Goal: Task Accomplishment & Management: Manage account settings

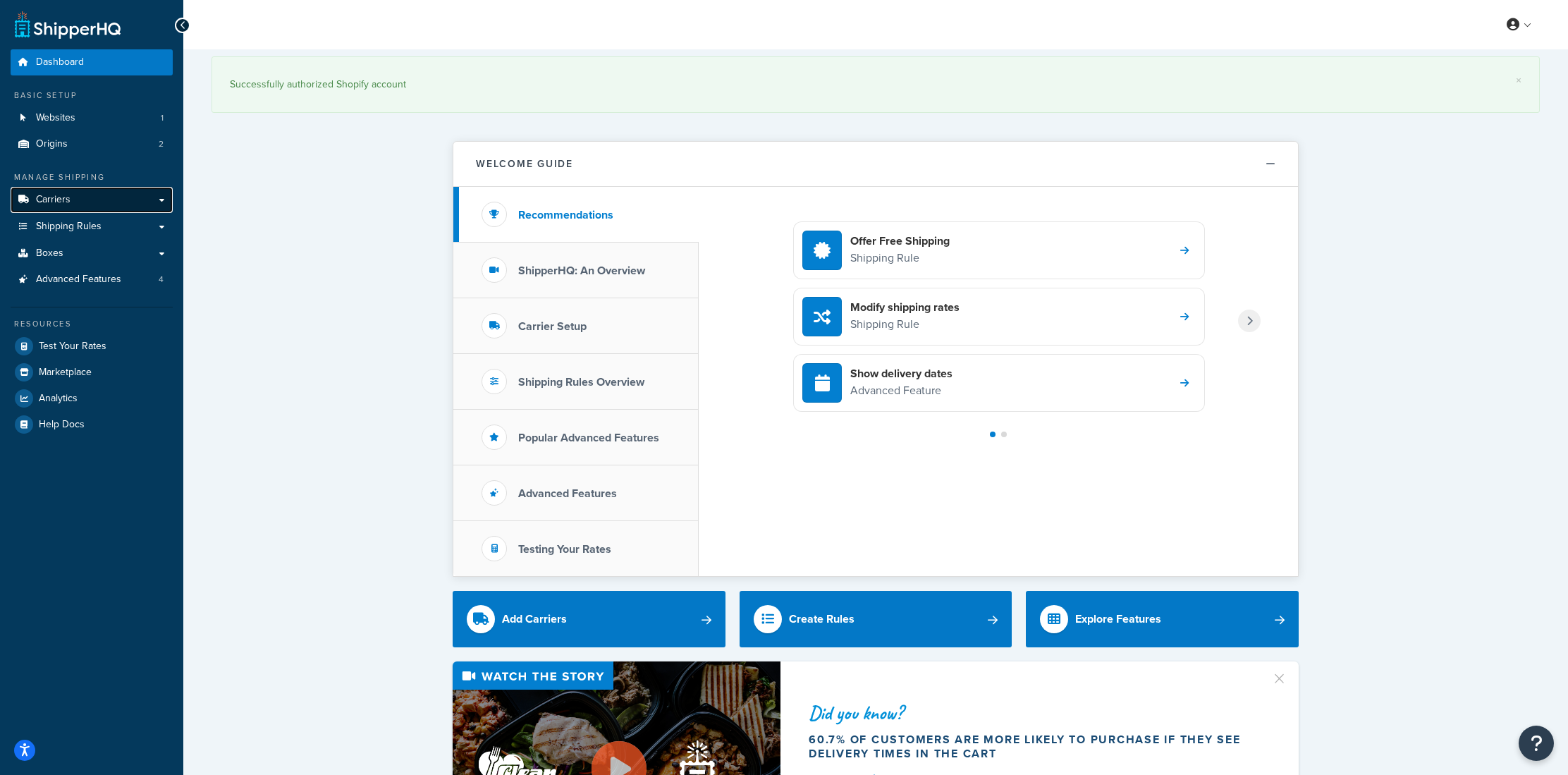
click at [72, 208] on link "Carriers" at bounding box center [91, 199] width 162 height 27
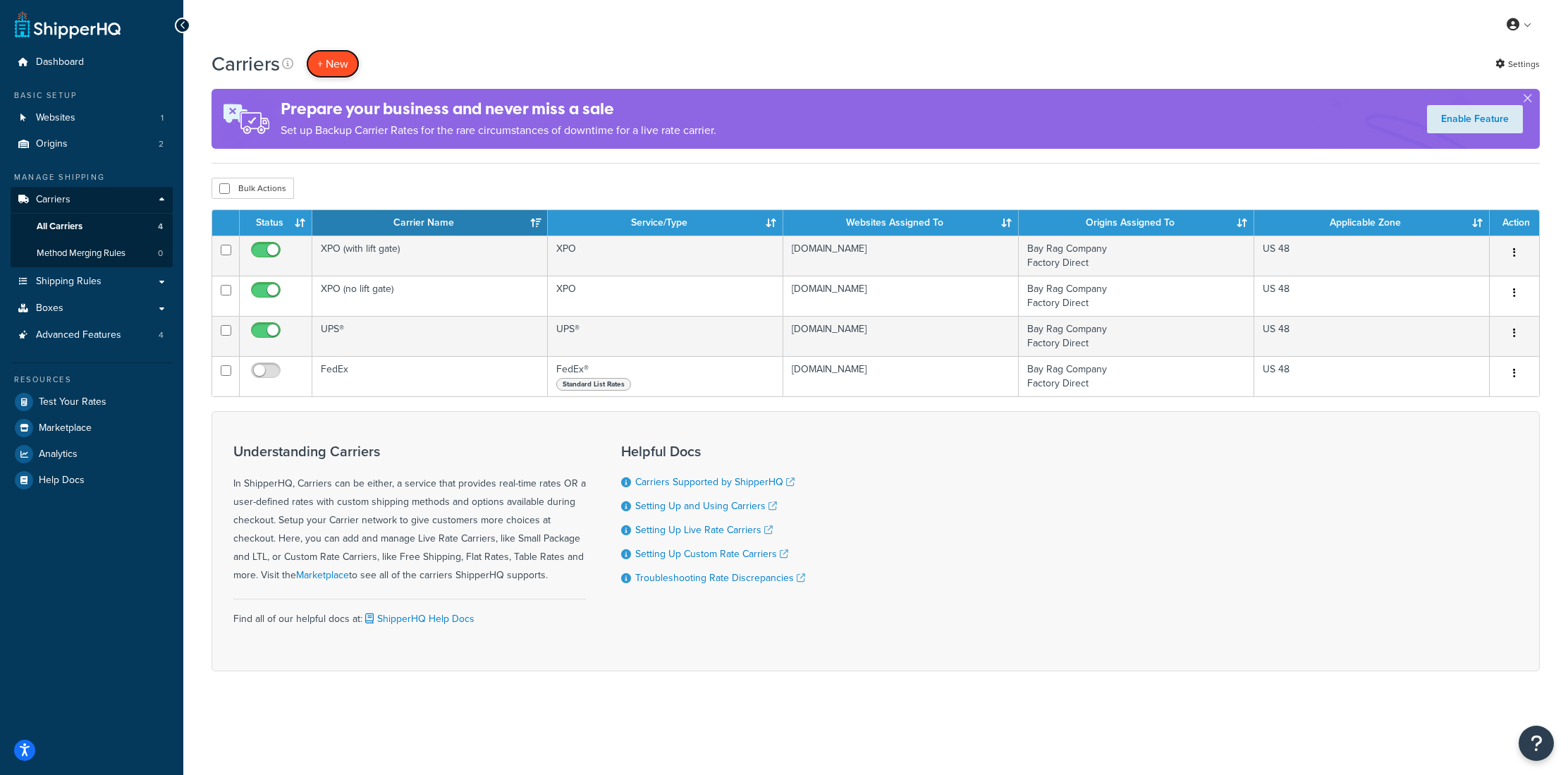
click at [338, 72] on button "+ New" at bounding box center [332, 63] width 54 height 28
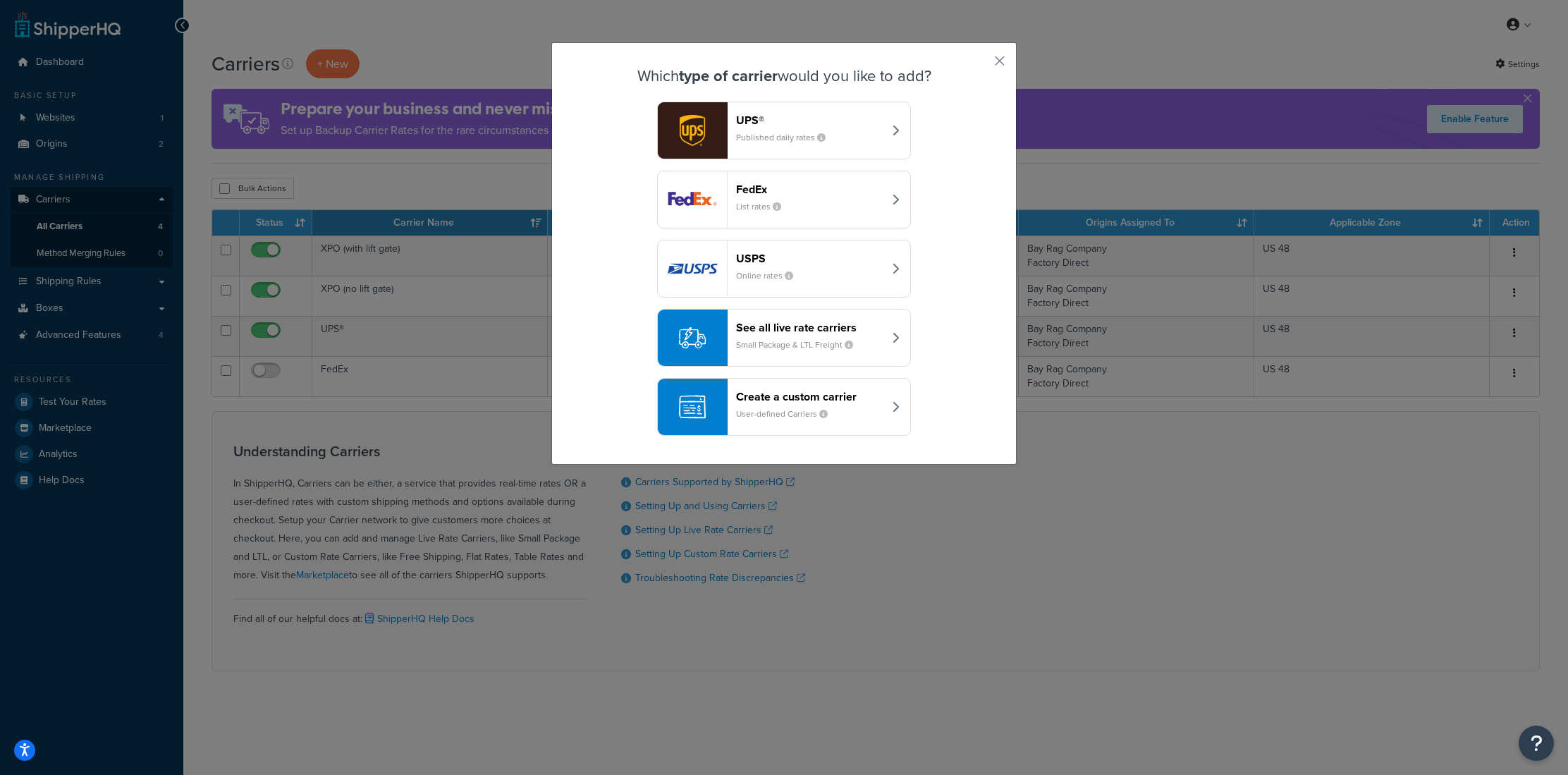
click at [861, 408] on div "Create a custom carrier User-defined Carriers" at bounding box center [810, 407] width 147 height 33
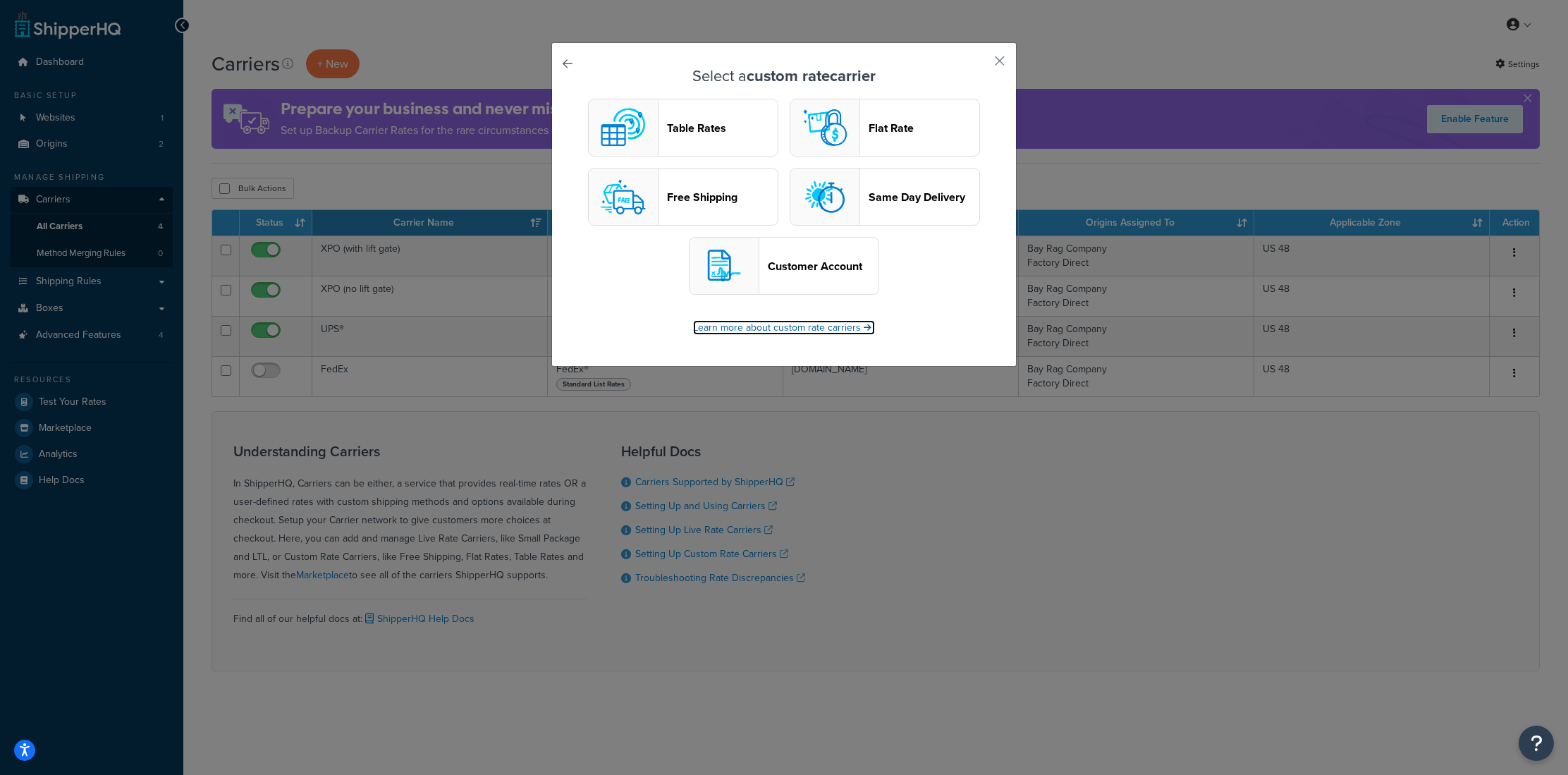
click at [777, 333] on link "Learn more about custom rate carriers" at bounding box center [783, 327] width 182 height 15
click at [894, 121] on header "Flat Rate" at bounding box center [924, 128] width 111 height 14
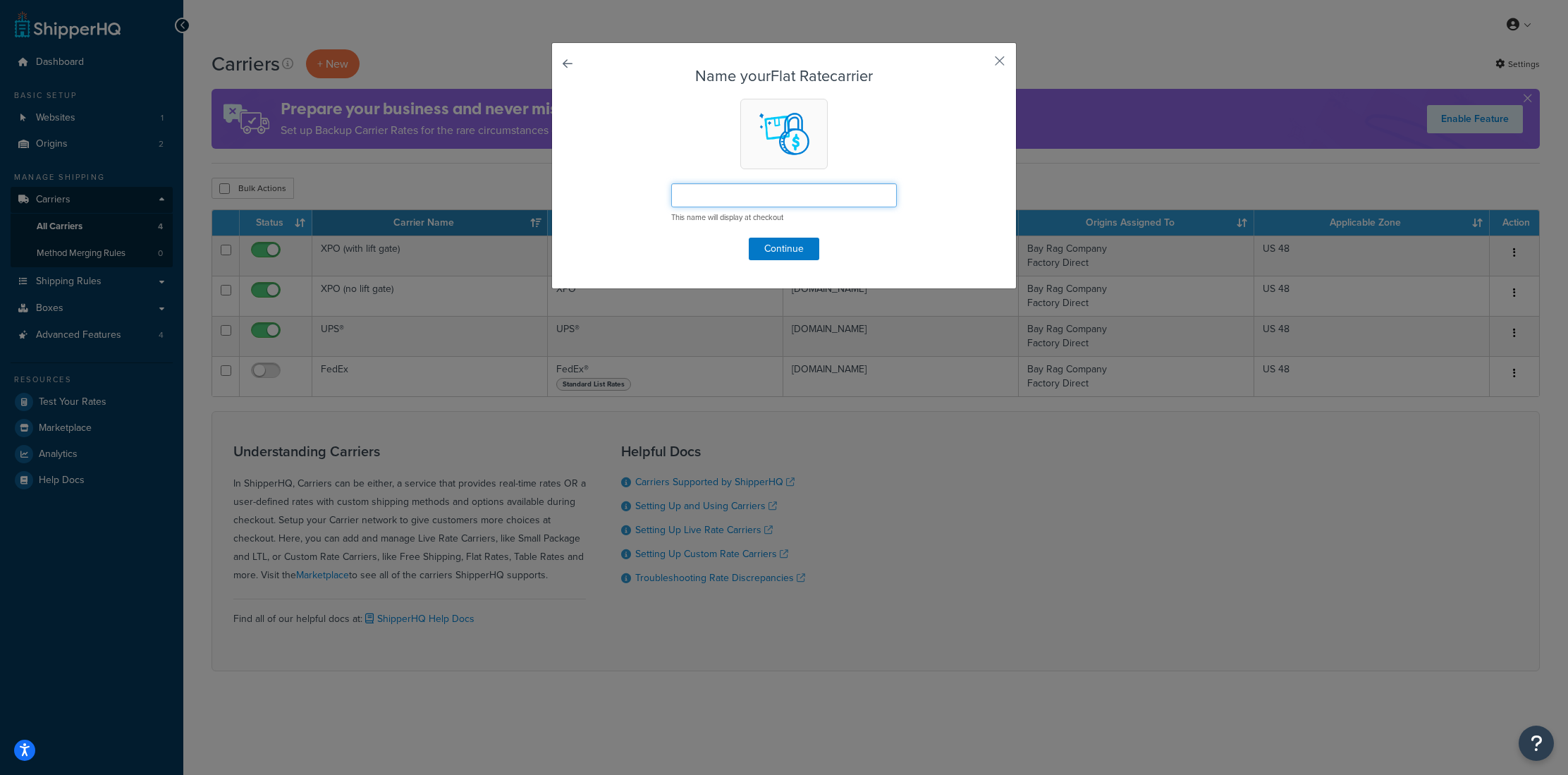
click at [774, 200] on input "text" at bounding box center [784, 195] width 226 height 24
paste input "Bay Rag Local Delivery"
drag, startPoint x: 720, startPoint y: 197, endPoint x: 672, endPoint y: 196, distance: 48.0
click at [672, 196] on input "Bay Rag Local Delivery" at bounding box center [784, 195] width 226 height 24
type input "SF Bay Area Local Delivery"
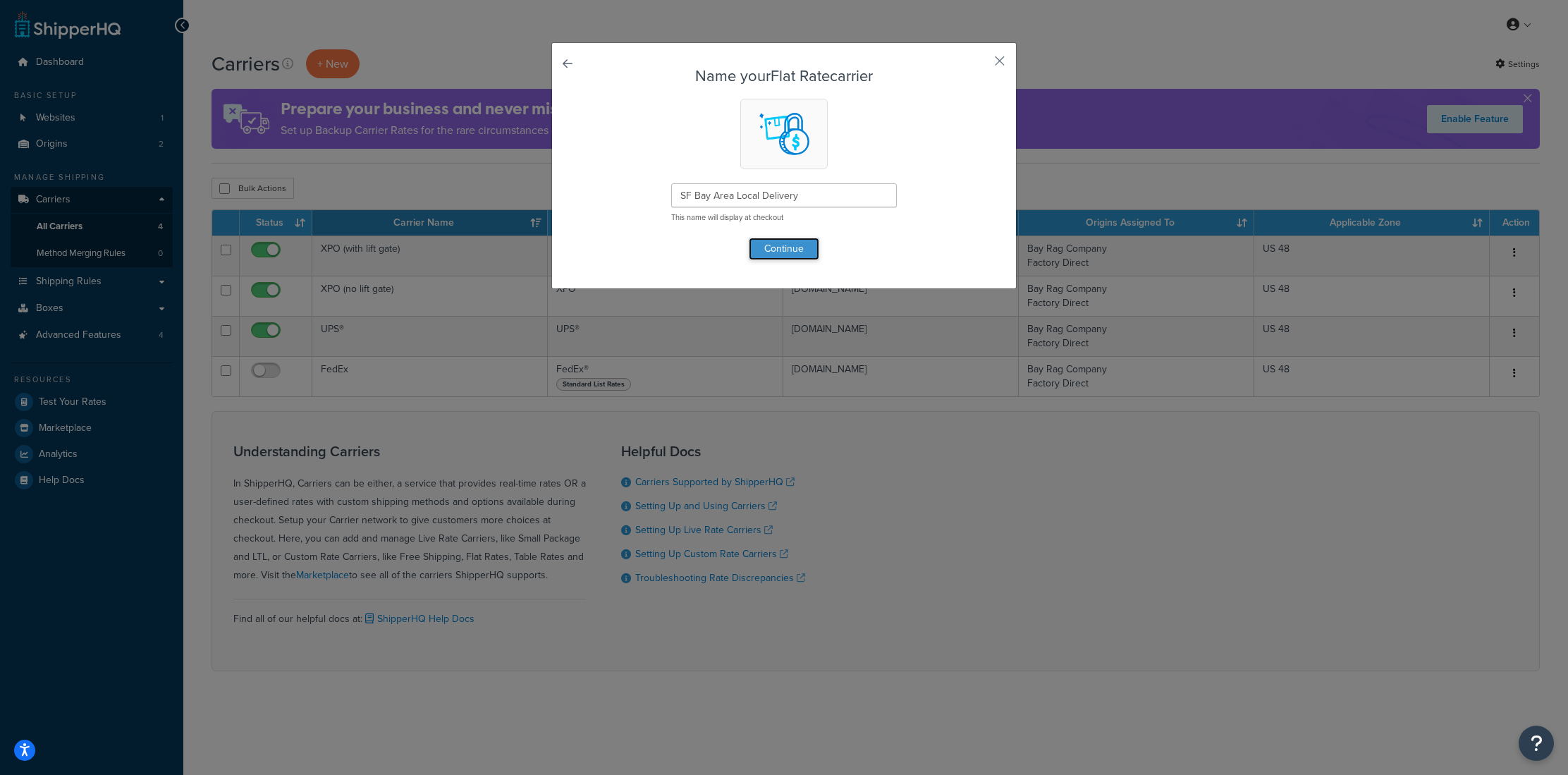
click at [794, 242] on button "Continue" at bounding box center [784, 249] width 71 height 23
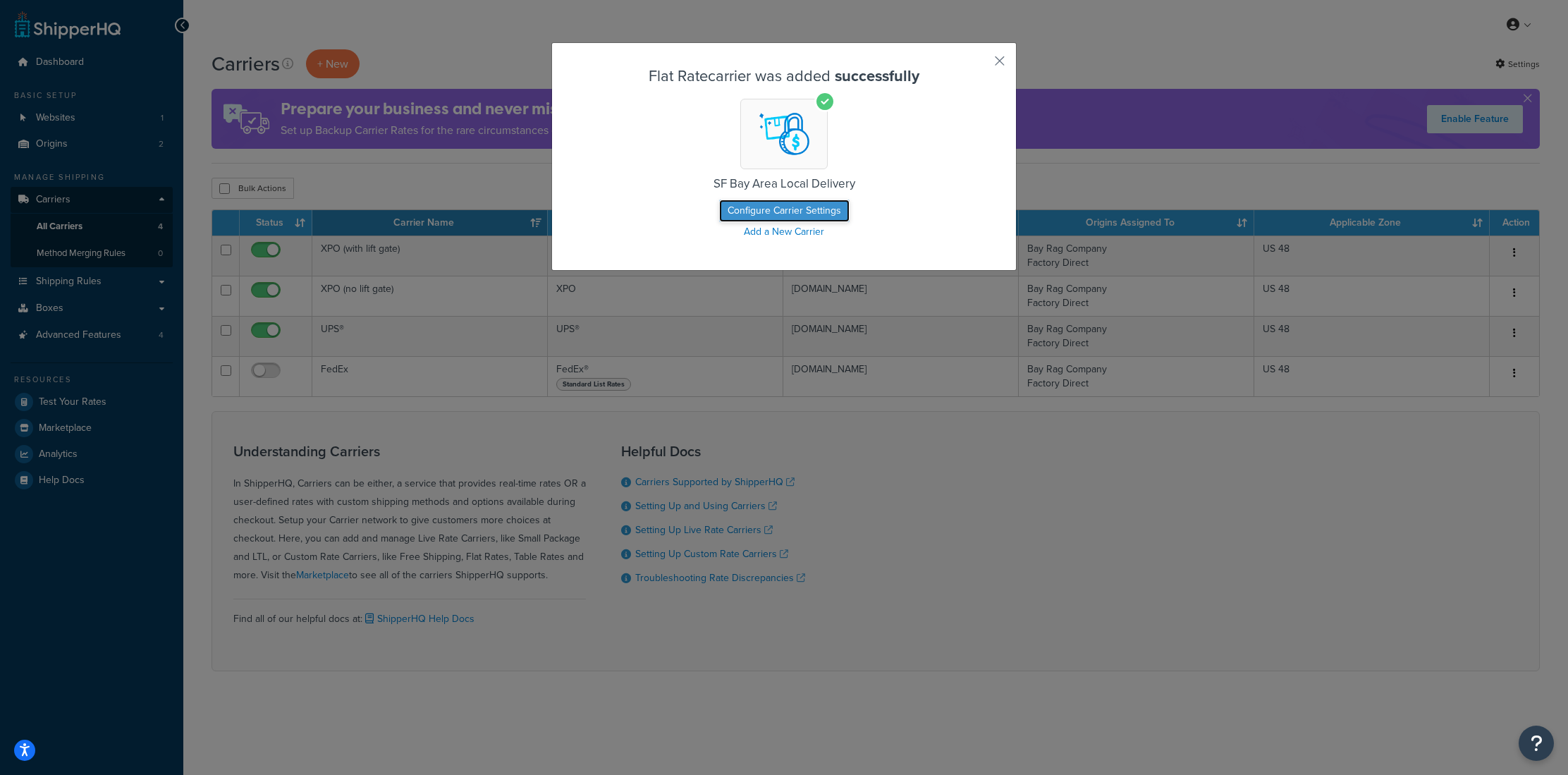
click at [835, 216] on button "Configure Carrier Settings" at bounding box center [784, 210] width 131 height 23
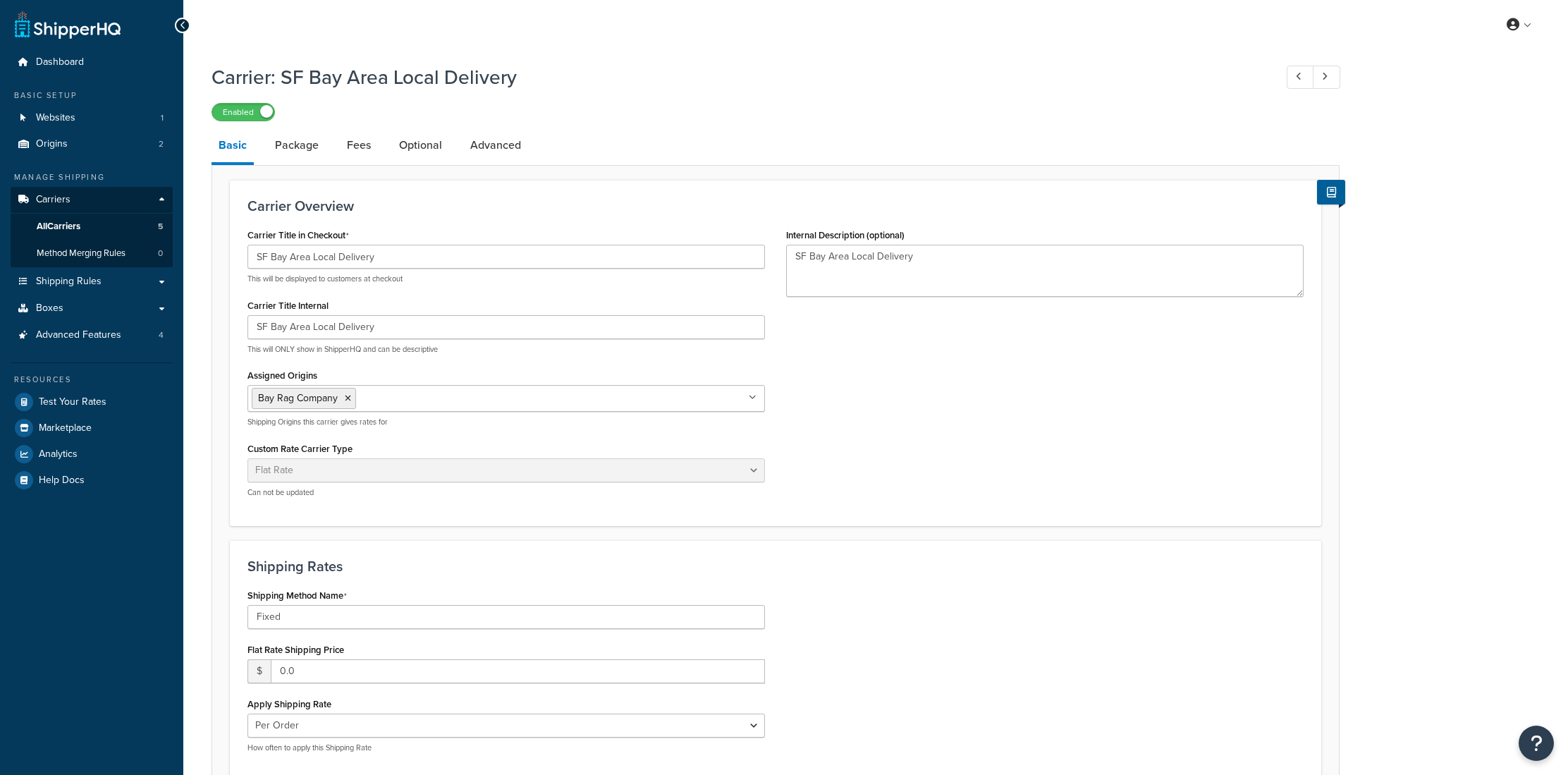
select select "flat"
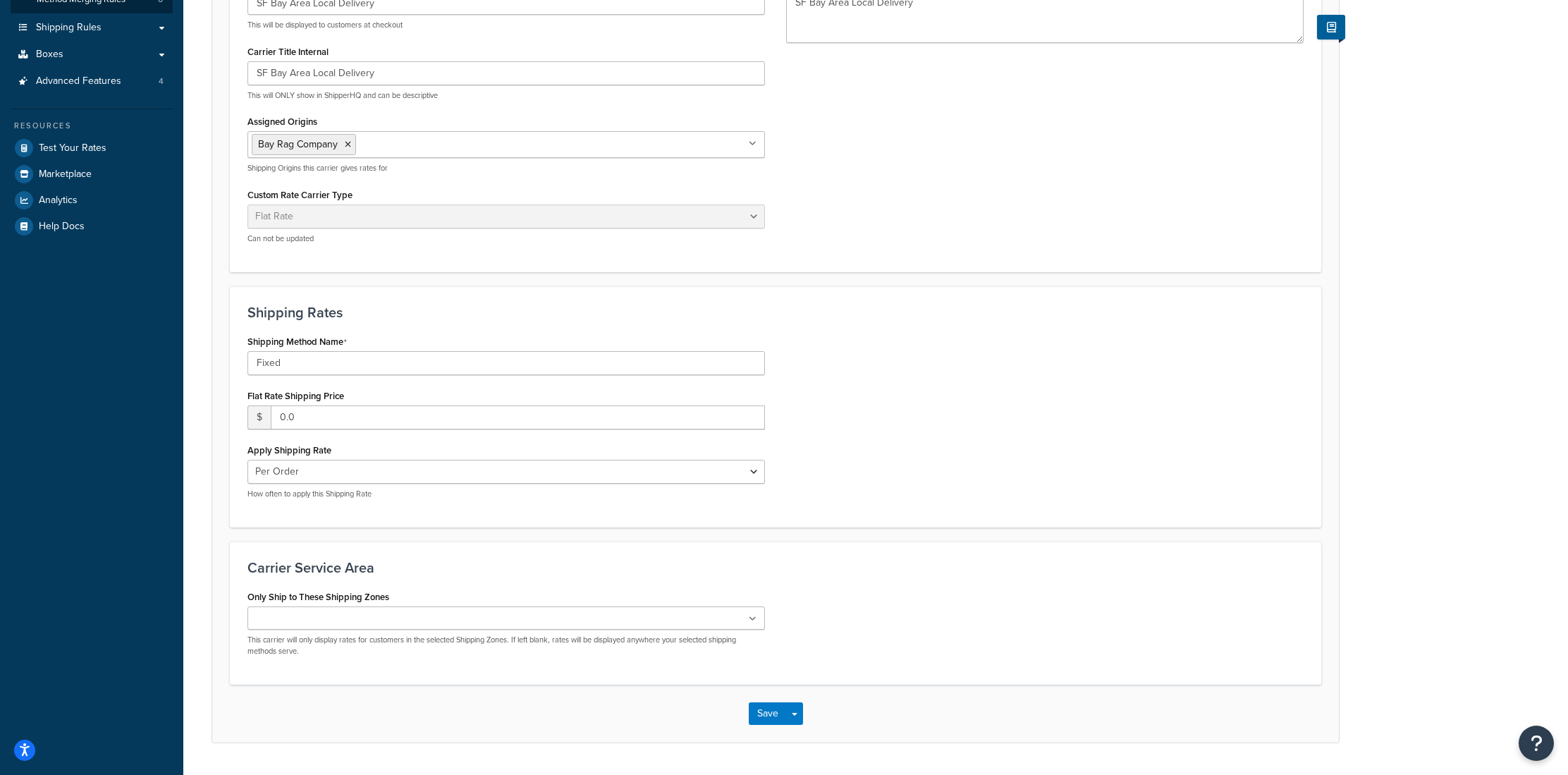
scroll to position [251, 0]
click at [308, 417] on input "0.0" at bounding box center [518, 419] width 494 height 24
type input "0"
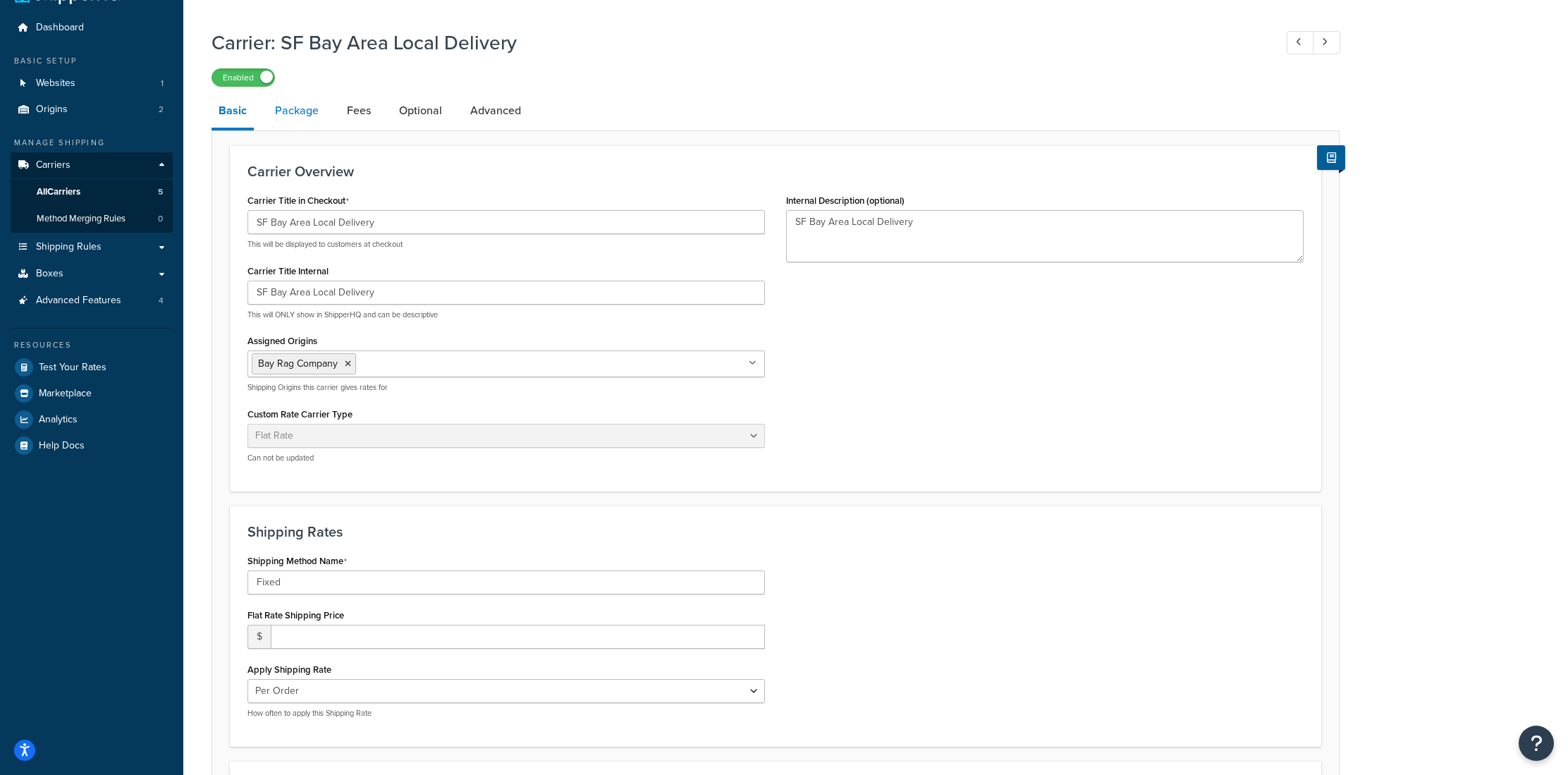
click at [301, 112] on link "Package" at bounding box center [297, 110] width 58 height 33
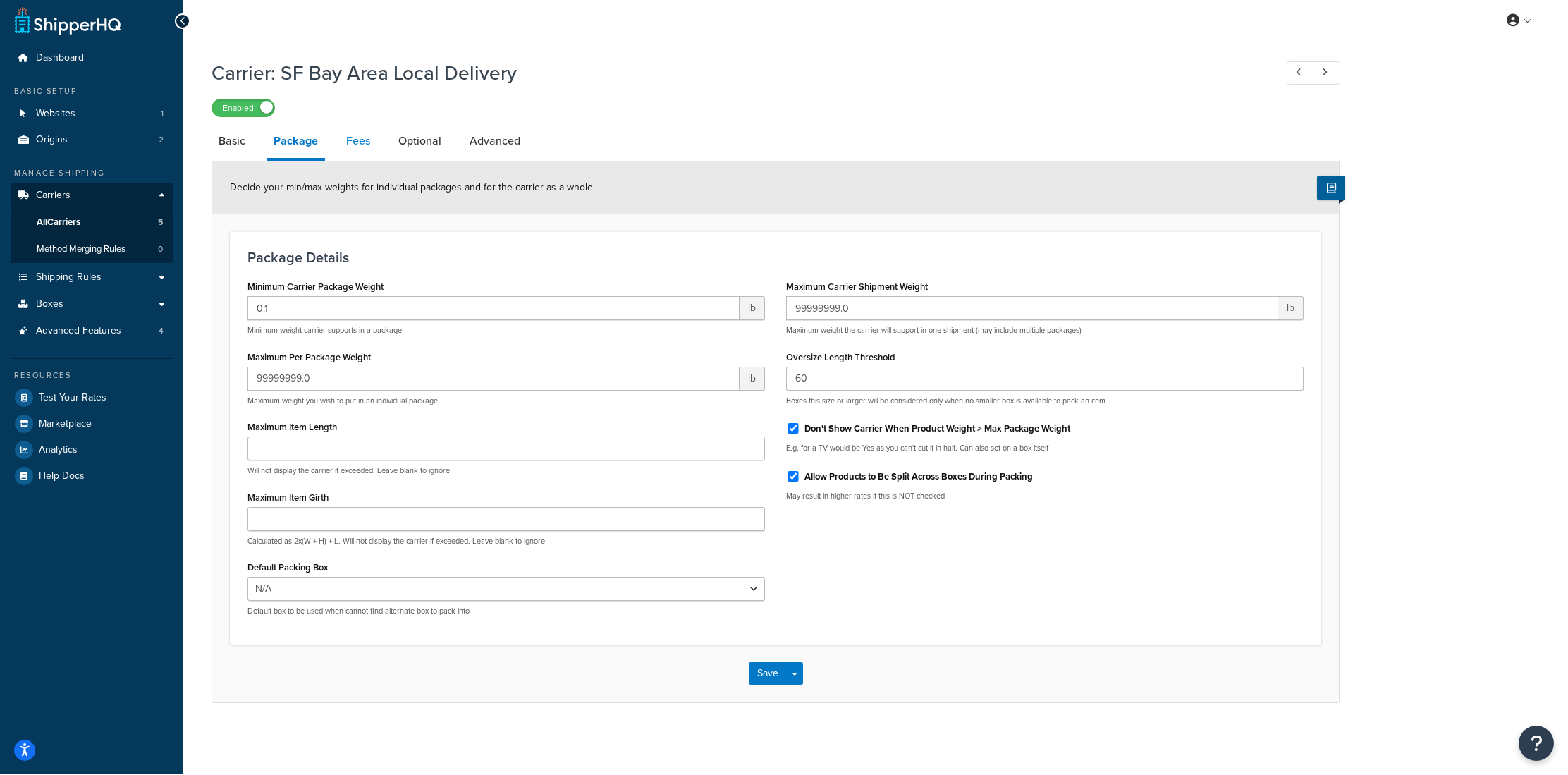
click at [355, 143] on link "Fees" at bounding box center [358, 140] width 38 height 33
select select "AFTER"
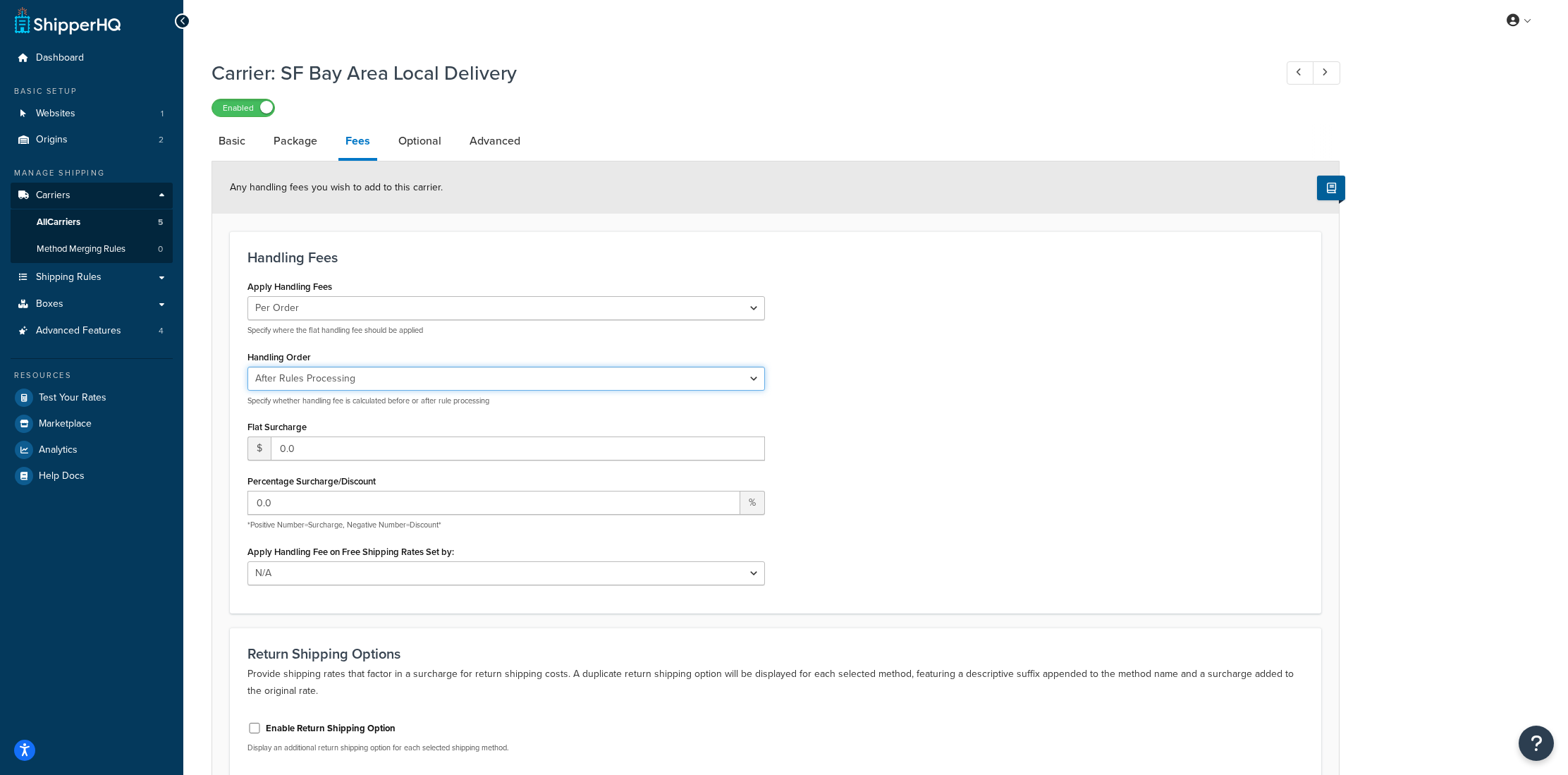
click at [368, 383] on select "Before Rules Processing After Rules Processing" at bounding box center [506, 378] width 518 height 24
click at [298, 451] on input "0.0" at bounding box center [518, 448] width 494 height 24
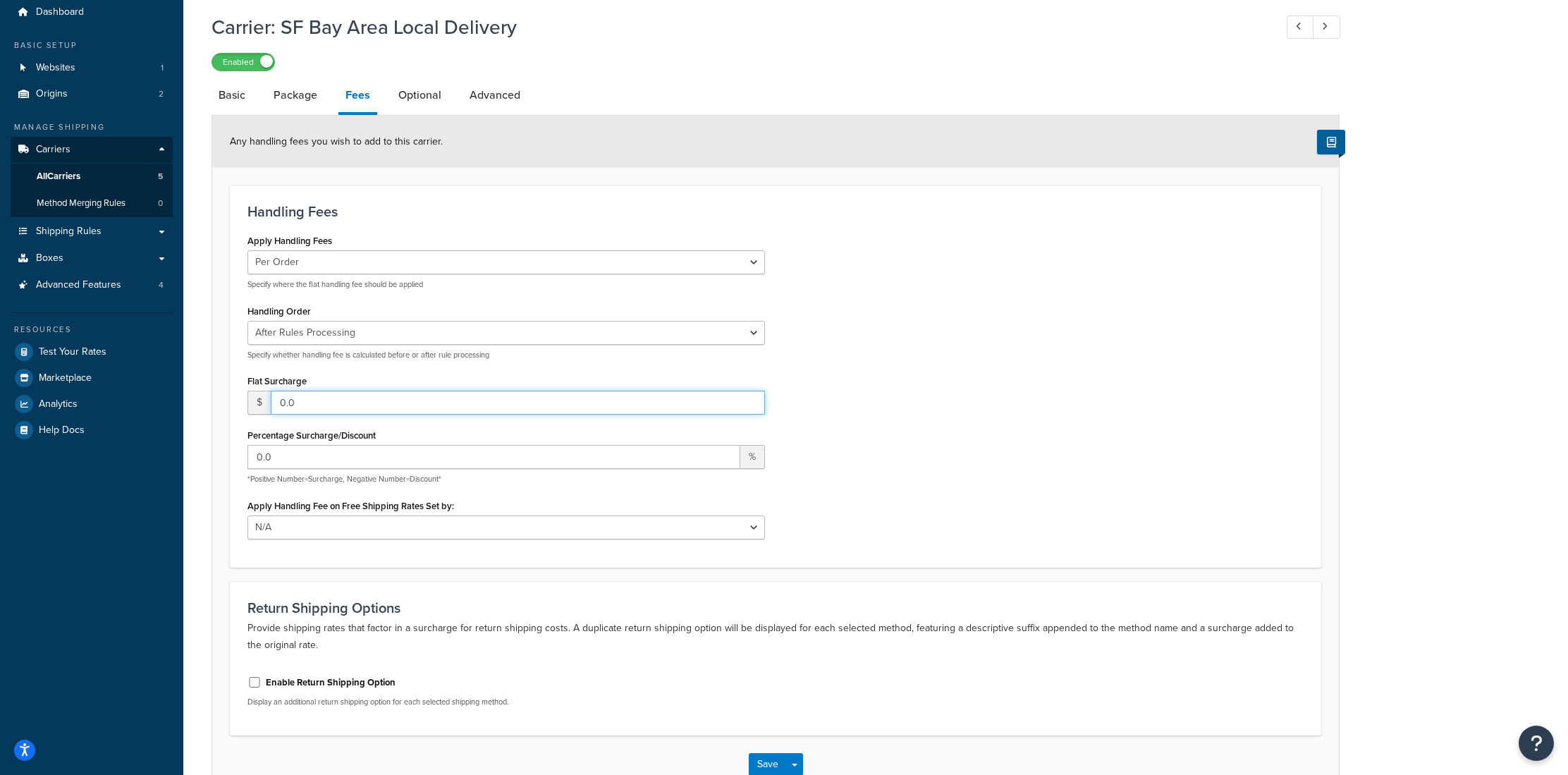
scroll to position [53, 0]
click at [285, 402] on input "0.0" at bounding box center [518, 400] width 494 height 24
type input "0"
type input "20"
click at [800, 411] on div "Apply Handling Fees Per Order Per Item Per Package Specify where the flat handl…" at bounding box center [775, 387] width 1077 height 318
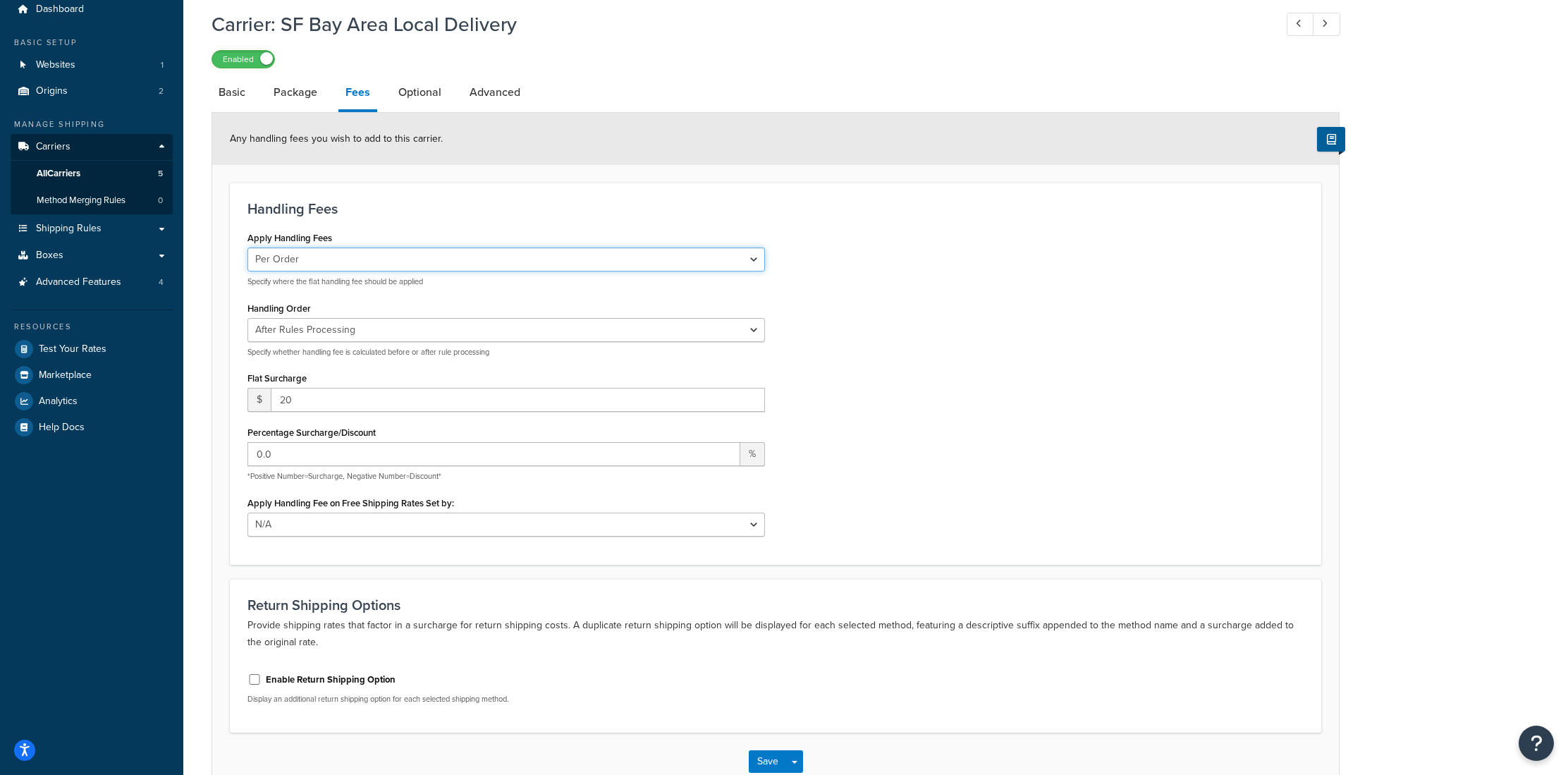
click at [313, 258] on select "Per Order Per Item Per Package" at bounding box center [506, 259] width 518 height 24
click at [248, 249] on select "Per Order Per Item Per Package" at bounding box center [506, 259] width 518 height 24
click at [333, 268] on select "Per Order Per Item Per Package" at bounding box center [506, 259] width 518 height 24
click at [248, 249] on select "Per Order Per Item Per Package" at bounding box center [506, 259] width 518 height 24
click at [305, 332] on select "Before Rules Processing After Rules Processing" at bounding box center [506, 330] width 518 height 24
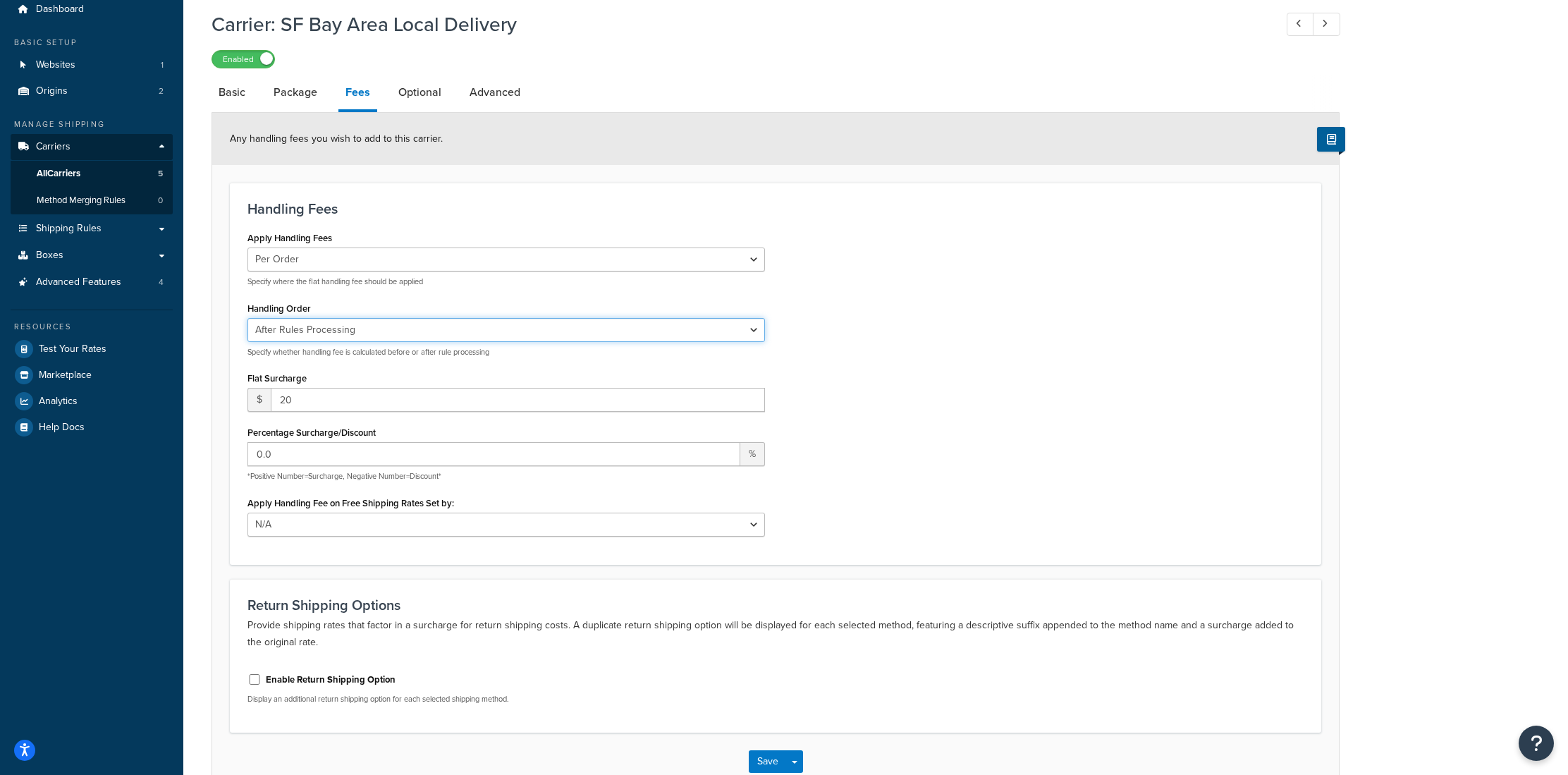
select select "BEFORE"
click at [248, 318] on select "Before Rules Processing After Rules Processing" at bounding box center [506, 330] width 518 height 24
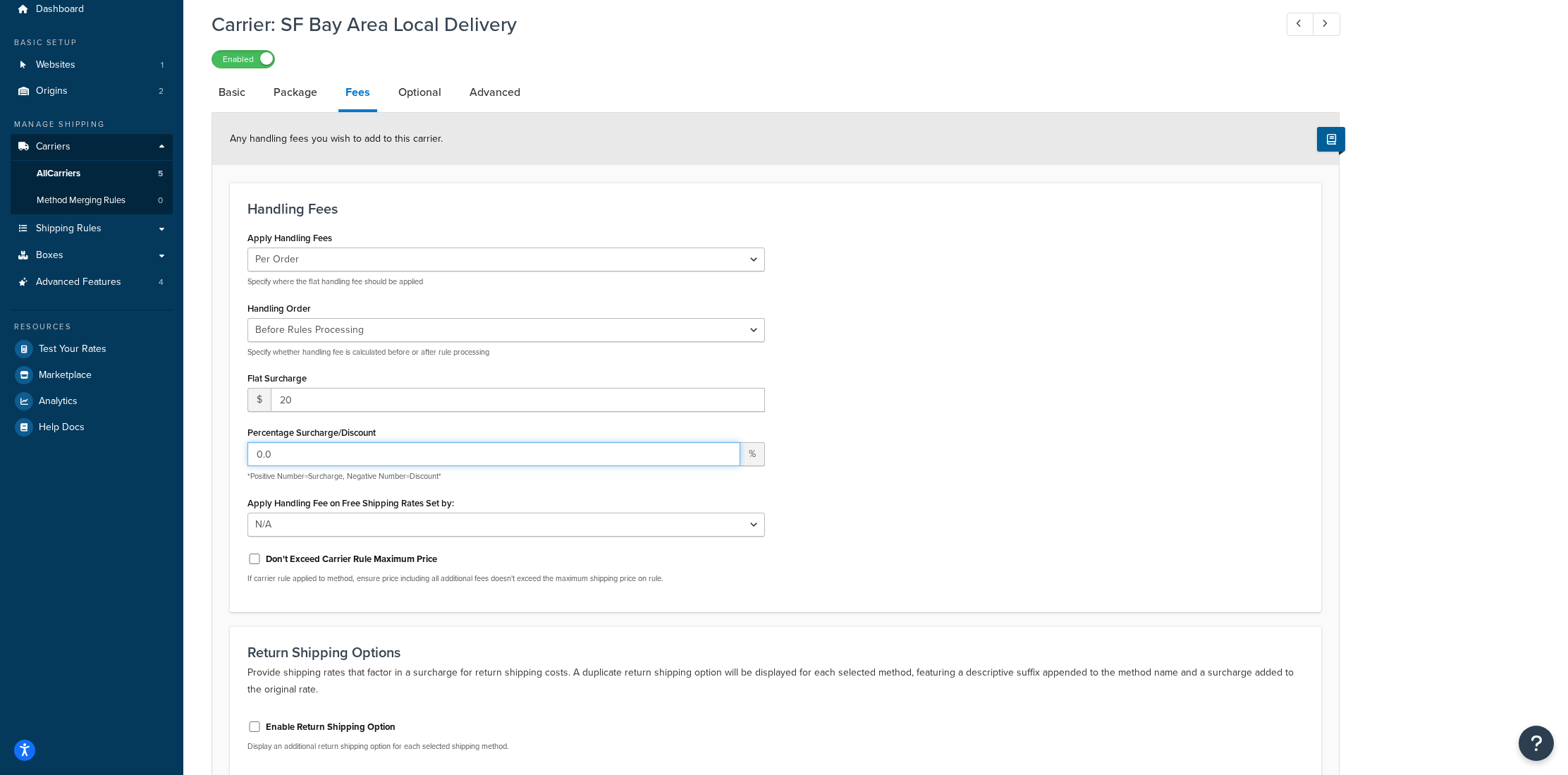
click at [308, 458] on input "0.0" at bounding box center [494, 454] width 493 height 24
click at [314, 529] on select "N/A Fixed/Free Shipping Methods Free Promotion Rules All Free Shipping" at bounding box center [506, 525] width 518 height 24
select select "RULES"
click at [248, 513] on select "N/A Fixed/Free Shipping Methods Free Promotion Rules All Free Shipping" at bounding box center [506, 525] width 518 height 24
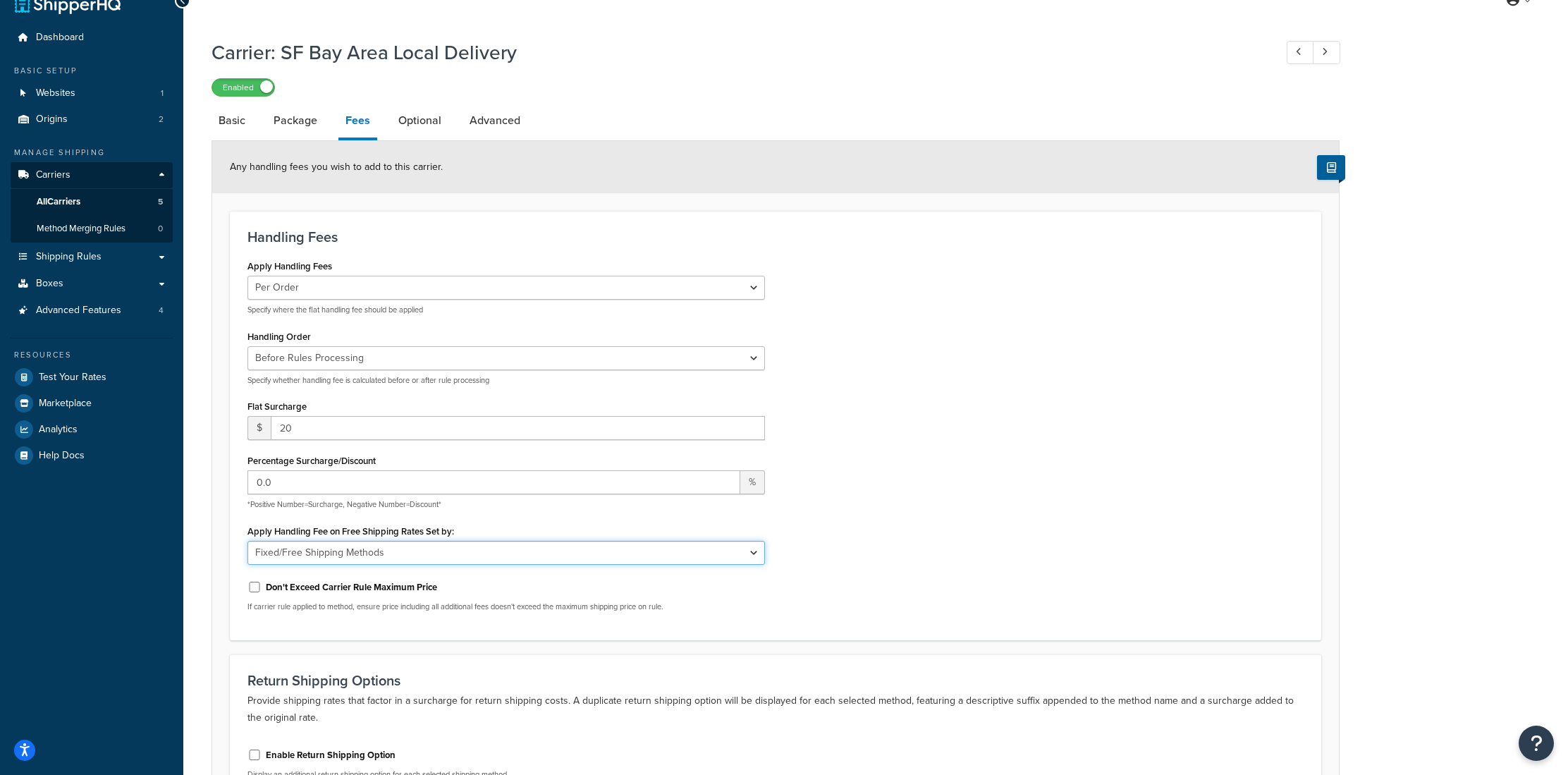
scroll to position [0, 0]
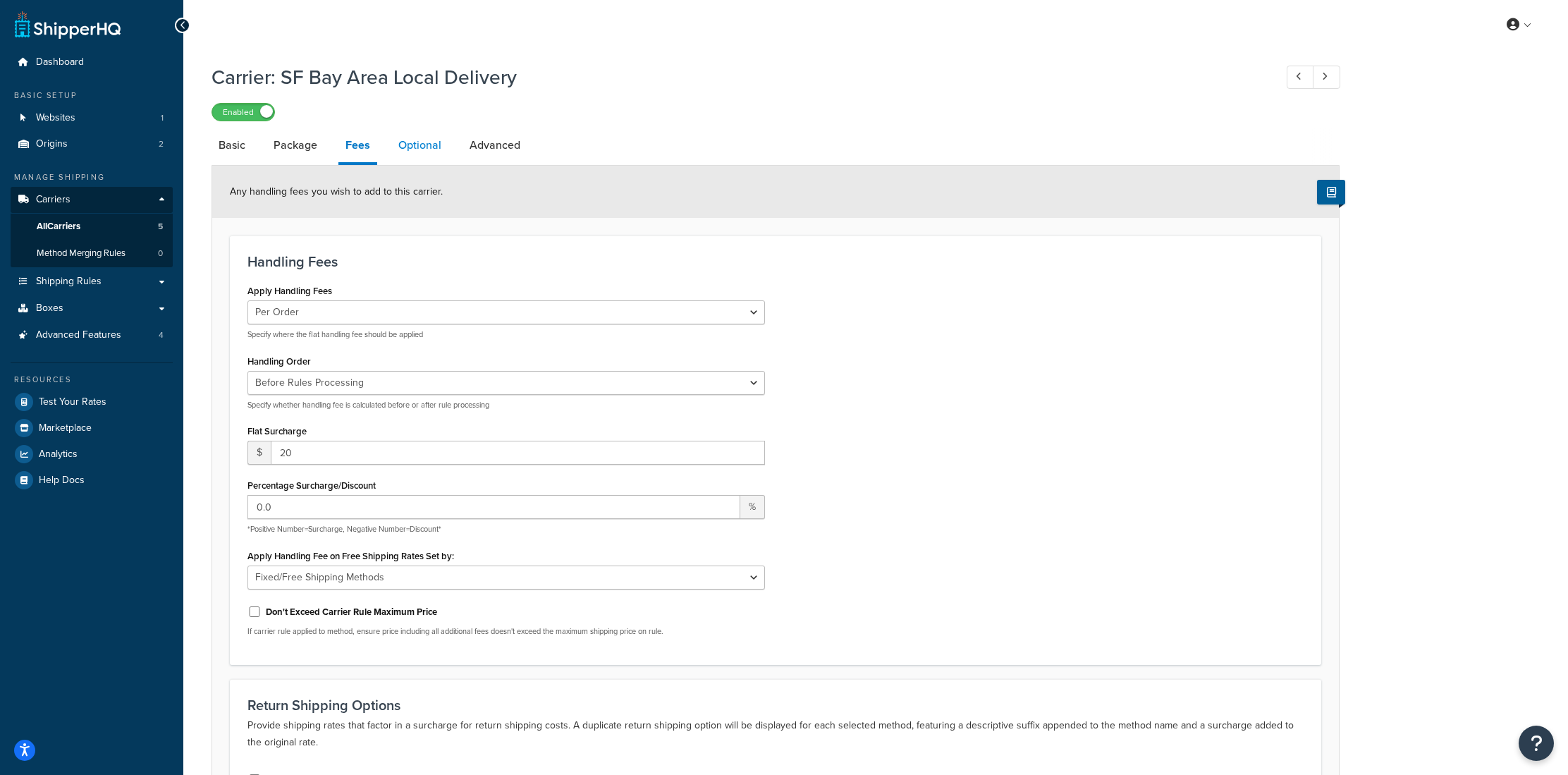
click at [416, 155] on link "Optional" at bounding box center [420, 145] width 57 height 33
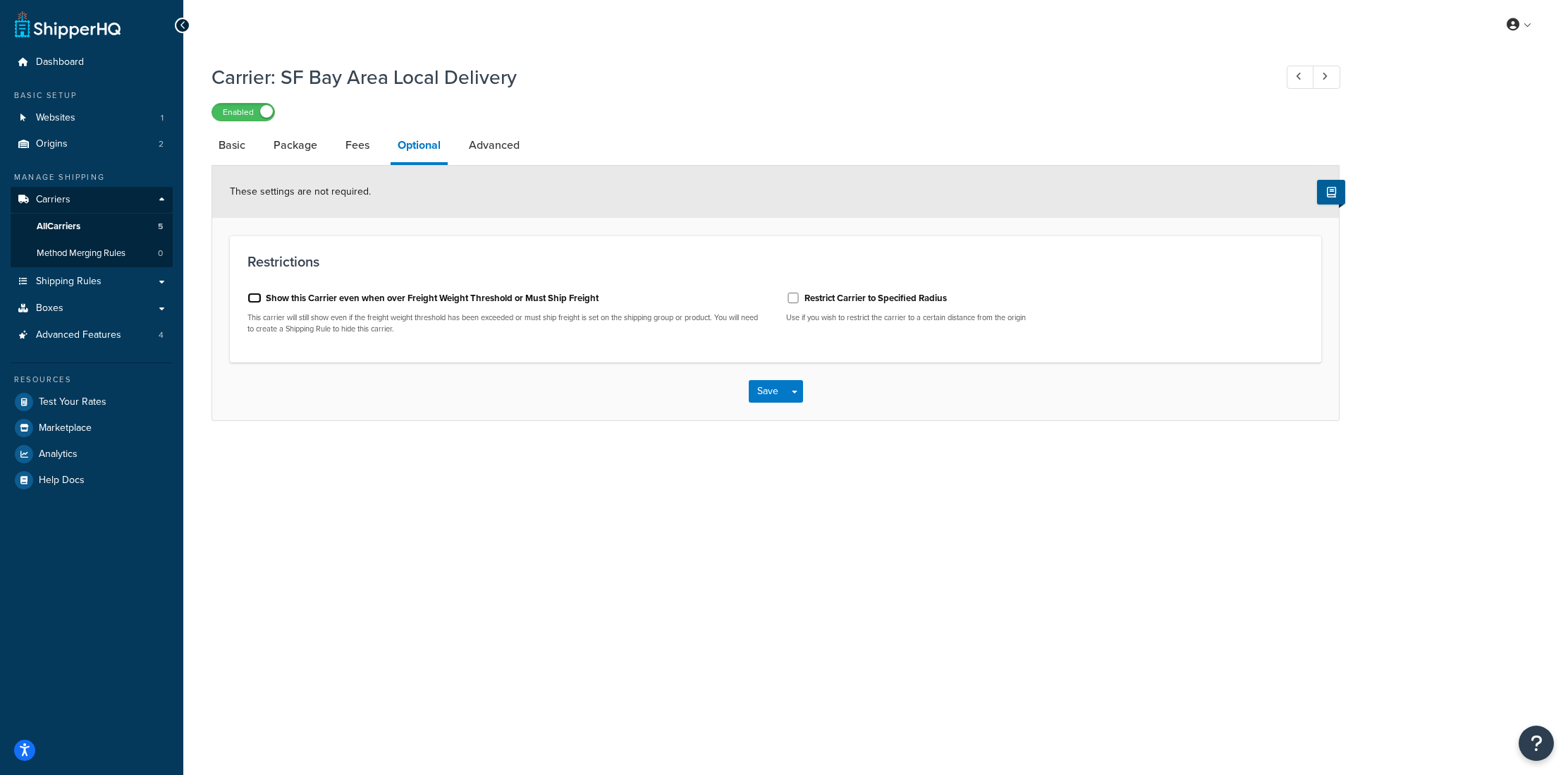
click at [252, 300] on input "Show this Carrier even when over Freight Weight Threshold or Must Ship Freight" at bounding box center [254, 298] width 14 height 11
checkbox input "true"
click at [832, 301] on label "Restrict Carrier to Specified Radius" at bounding box center [875, 298] width 142 height 13
click at [800, 301] on input "Restrict Carrier to Specified Radius" at bounding box center [793, 298] width 14 height 11
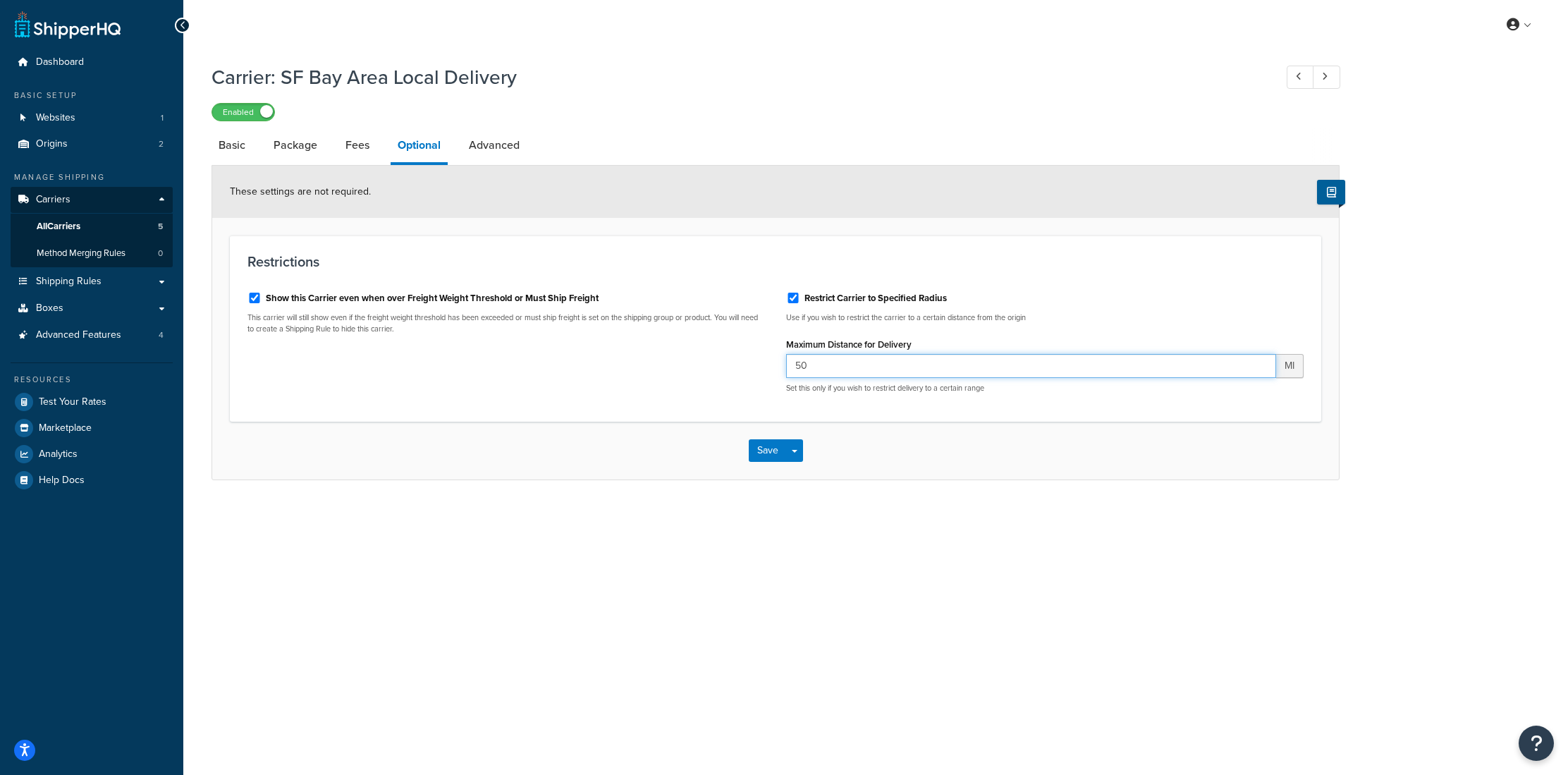
click at [849, 369] on input "50" at bounding box center [1031, 365] width 490 height 24
click at [795, 298] on input "Restrict Carrier to Specified Radius" at bounding box center [793, 298] width 14 height 11
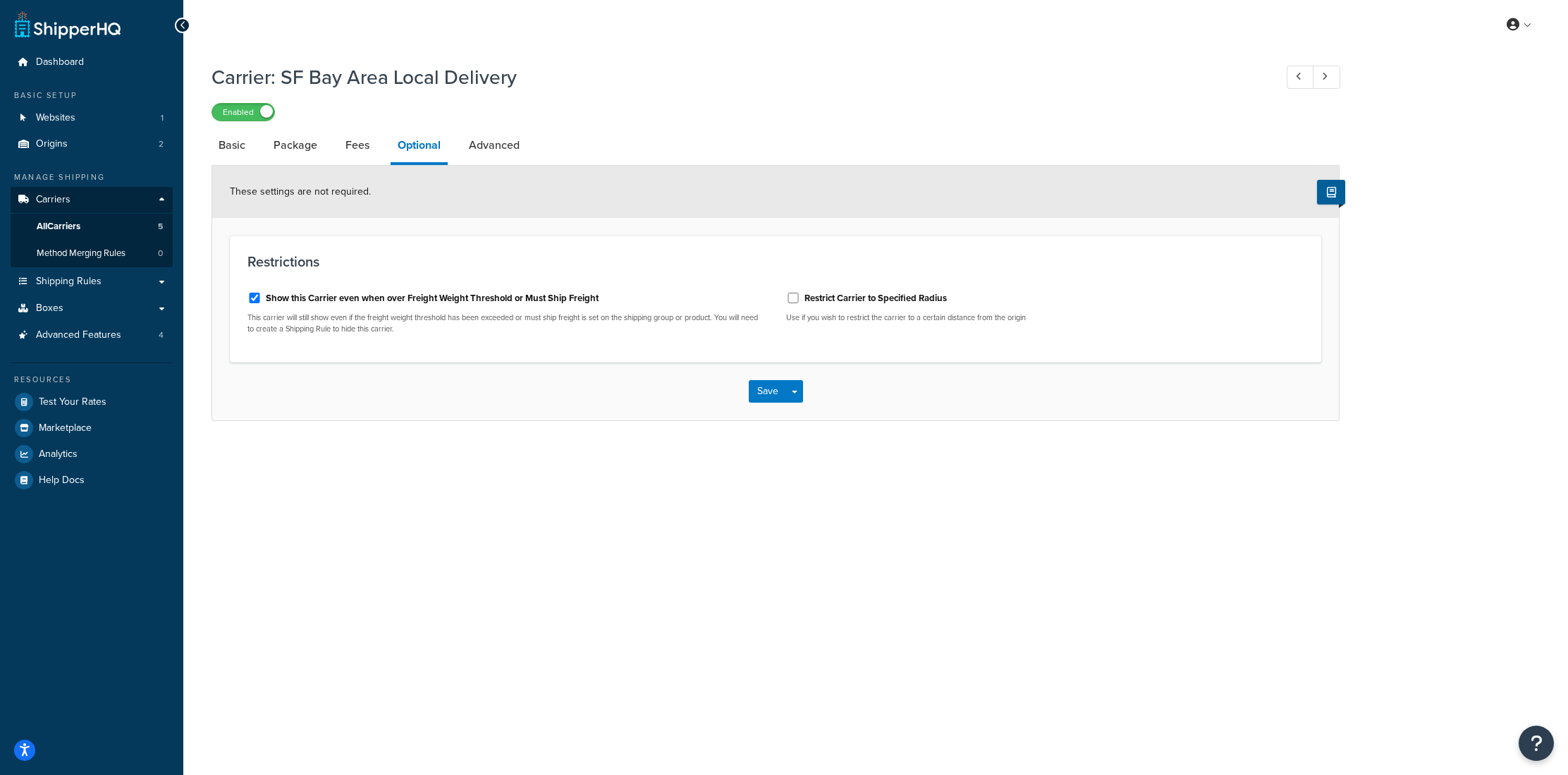
click at [833, 307] on div "Restrict Carrier to Specified Radius" at bounding box center [1044, 297] width 518 height 22
click at [865, 300] on label "Restrict Carrier to Specified Radius" at bounding box center [875, 298] width 142 height 13
click at [800, 300] on input "Restrict Carrier to Specified Radius" at bounding box center [793, 298] width 14 height 11
click at [1295, 370] on span "MI" at bounding box center [1290, 365] width 28 height 24
click at [790, 297] on input "Restrict Carrier to Specified Radius" at bounding box center [793, 298] width 14 height 11
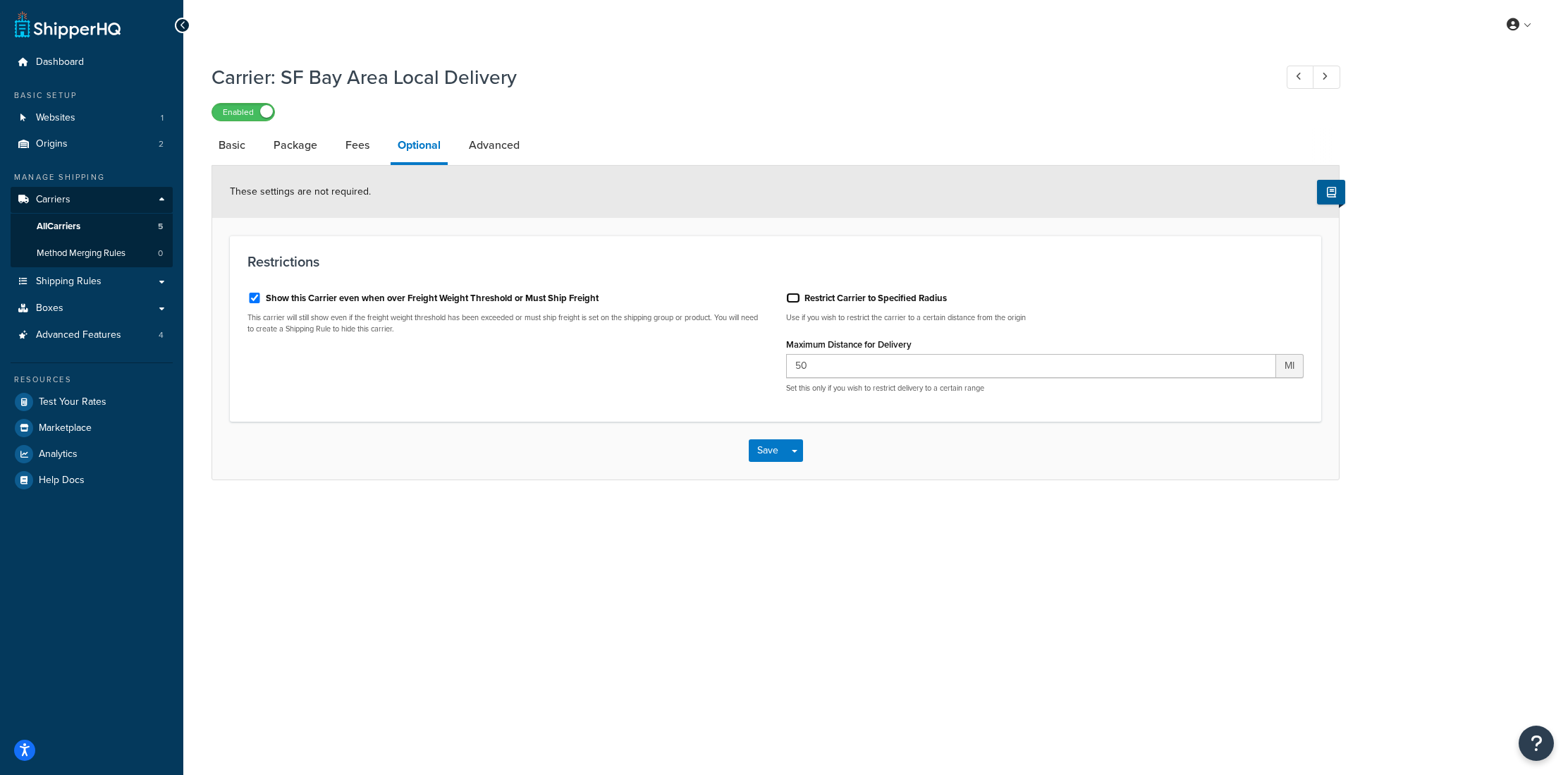
checkbox input "false"
click at [500, 147] on link "Advanced" at bounding box center [494, 145] width 65 height 33
select select "false"
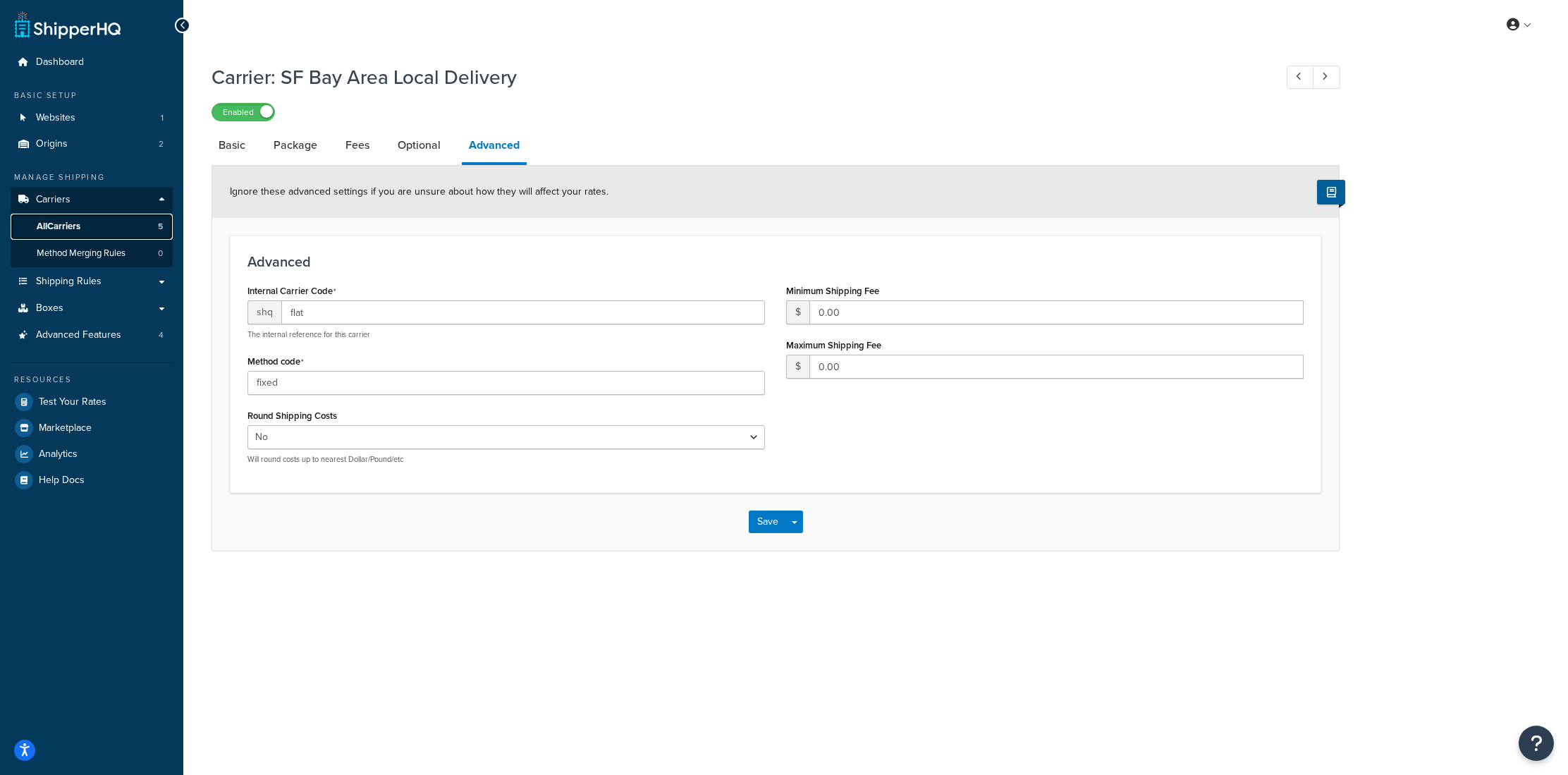
click at [81, 231] on span "All Carriers" at bounding box center [58, 227] width 43 height 12
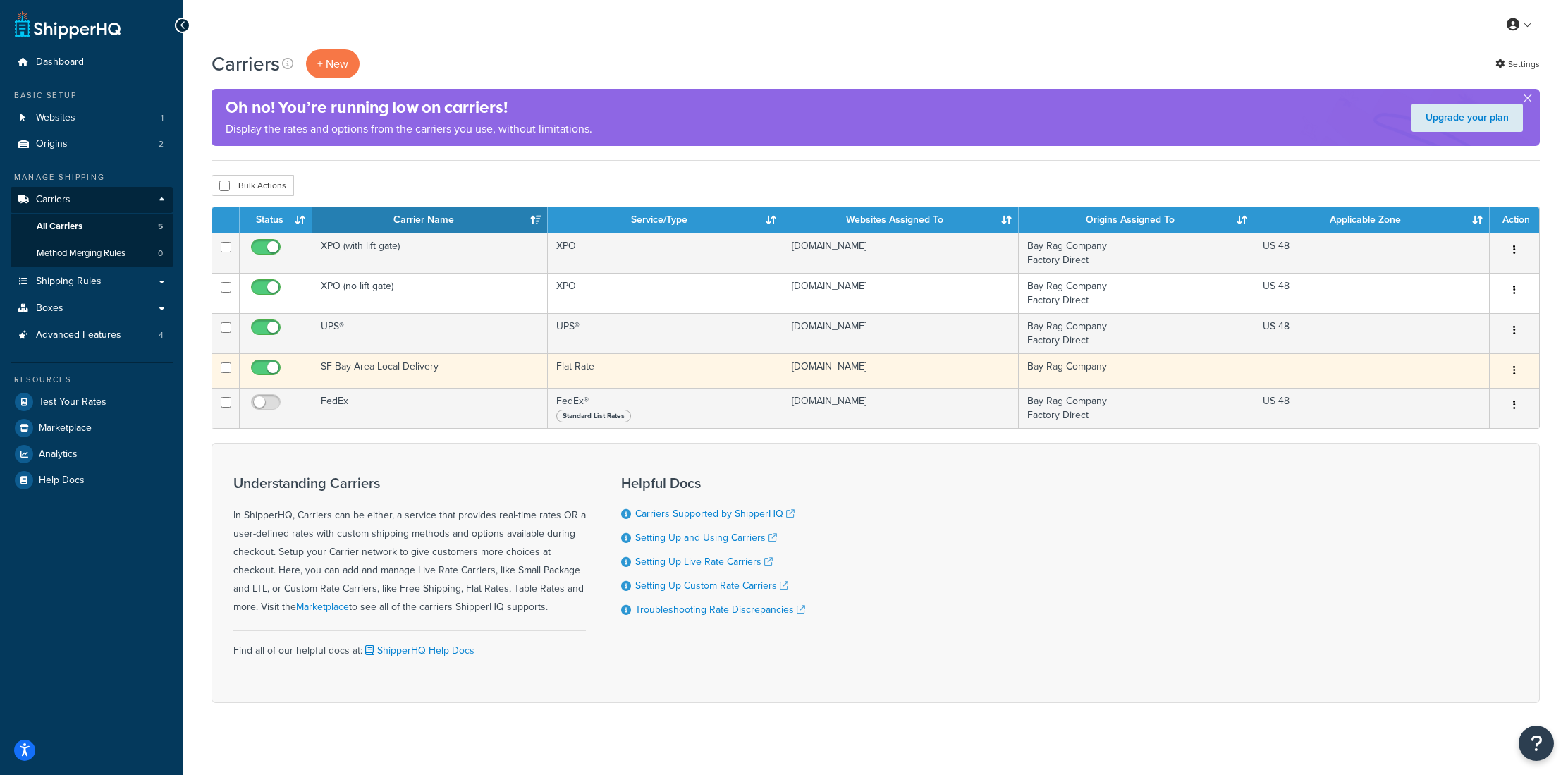
click at [218, 368] on td at bounding box center [226, 369] width 28 height 34
checkbox input "true"
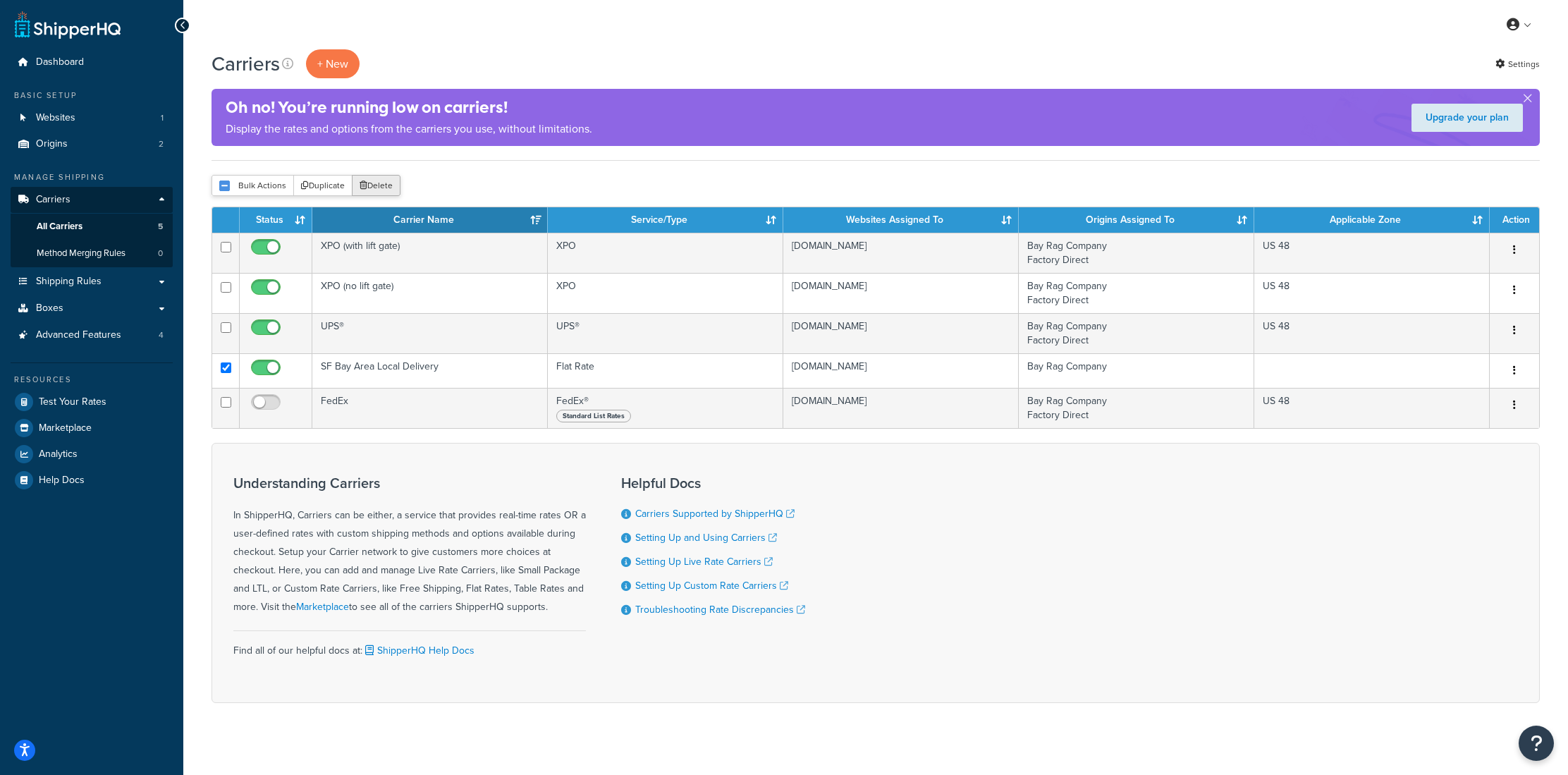
click at [380, 189] on button "Delete" at bounding box center [376, 186] width 49 height 22
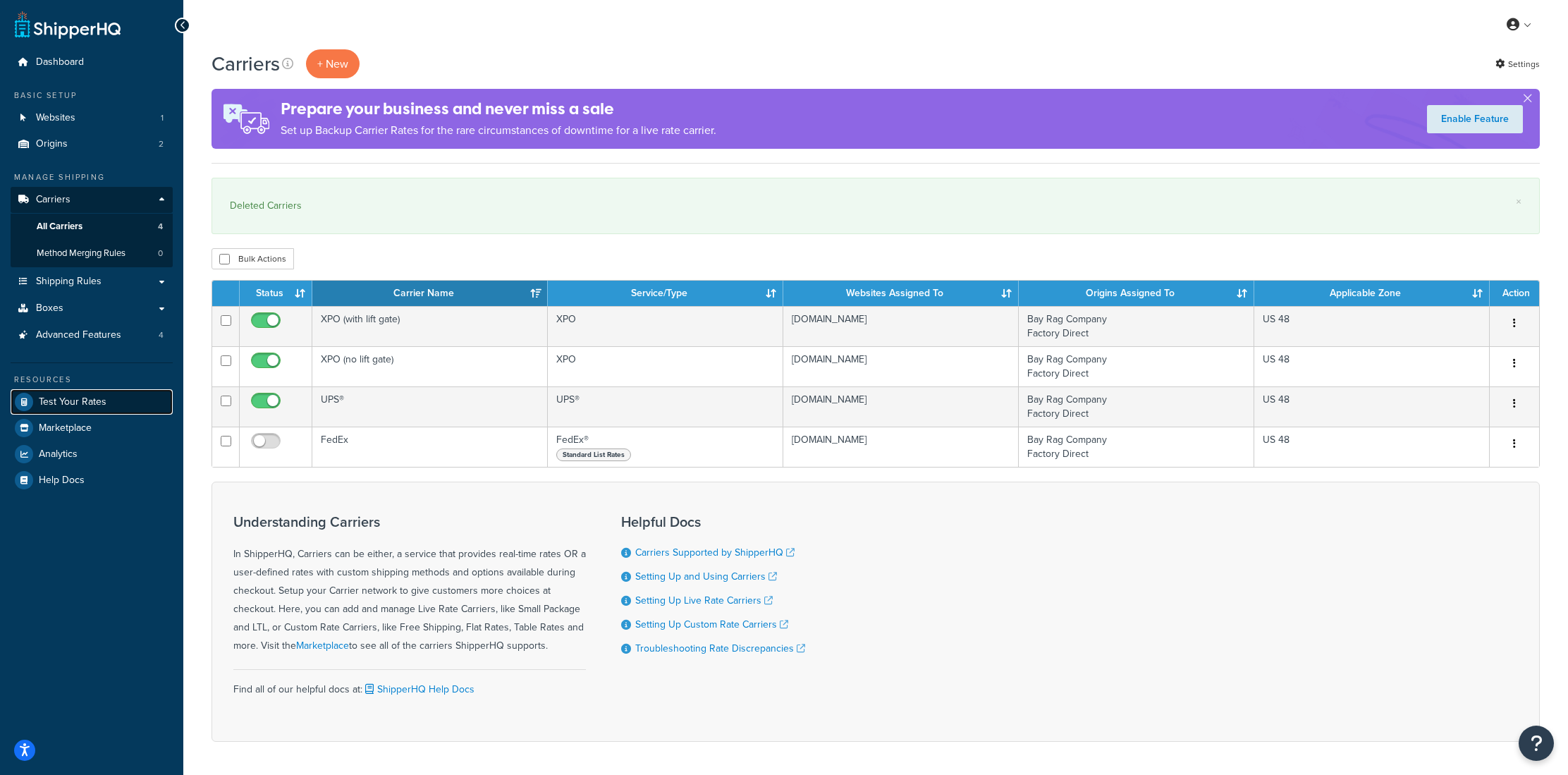
click at [86, 403] on span "Test Your Rates" at bounding box center [72, 402] width 68 height 12
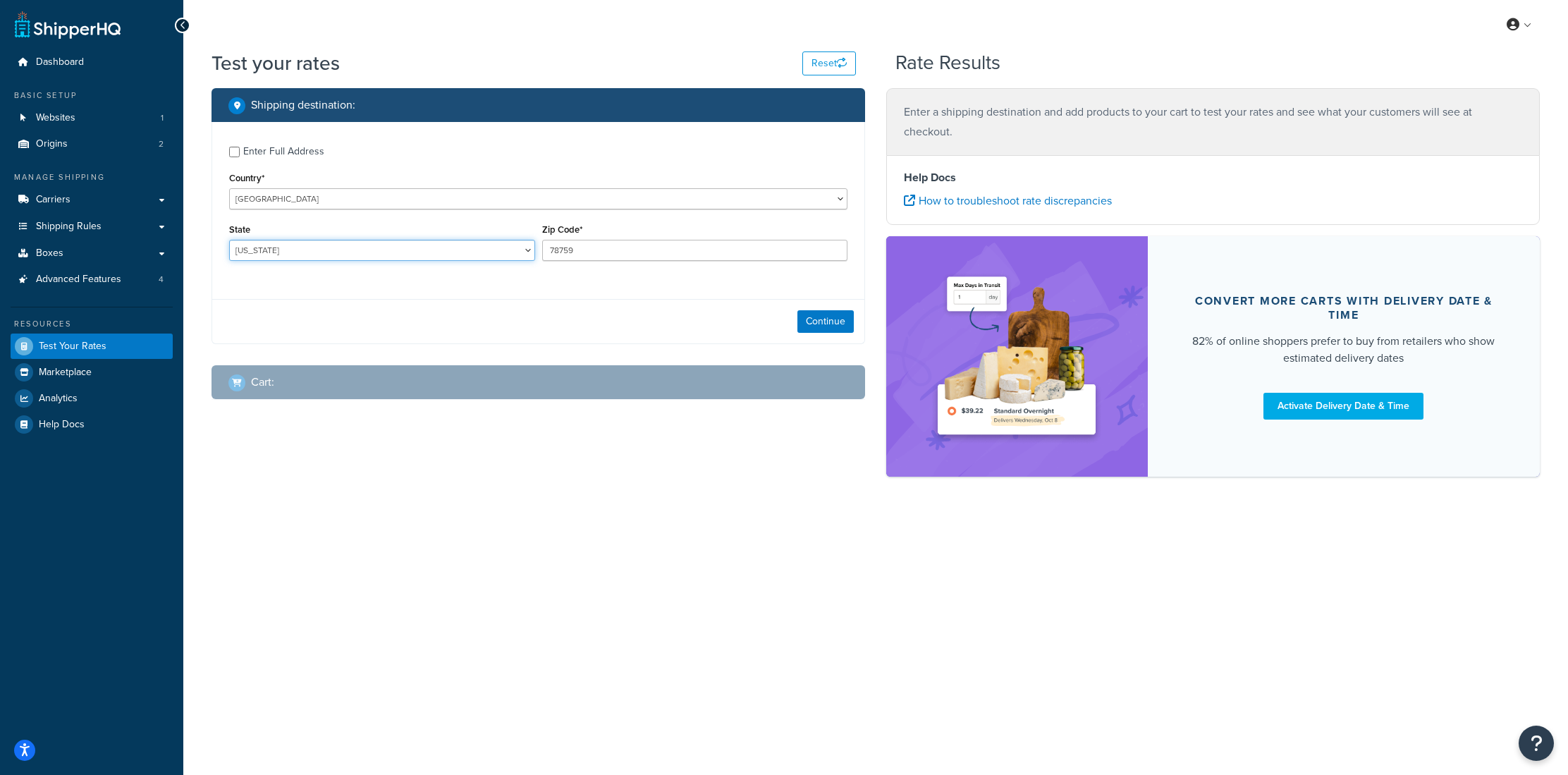
click at [497, 250] on select "Alabama Alaska American Samoa Arizona Arkansas Armed Forces Americas Armed Forc…" at bounding box center [381, 250] width 306 height 22
select select "CA"
click at [229, 241] on select "Alabama Alaska American Samoa Arizona Arkansas Armed Forces Americas Armed Forc…" at bounding box center [381, 250] width 306 height 22
drag, startPoint x: 583, startPoint y: 250, endPoint x: 513, endPoint y: 241, distance: 70.6
click at [513, 241] on div "State Alabama Alaska American Samoa Arizona Arkansas Armed Forces Americas Arme…" at bounding box center [538, 246] width 625 height 51
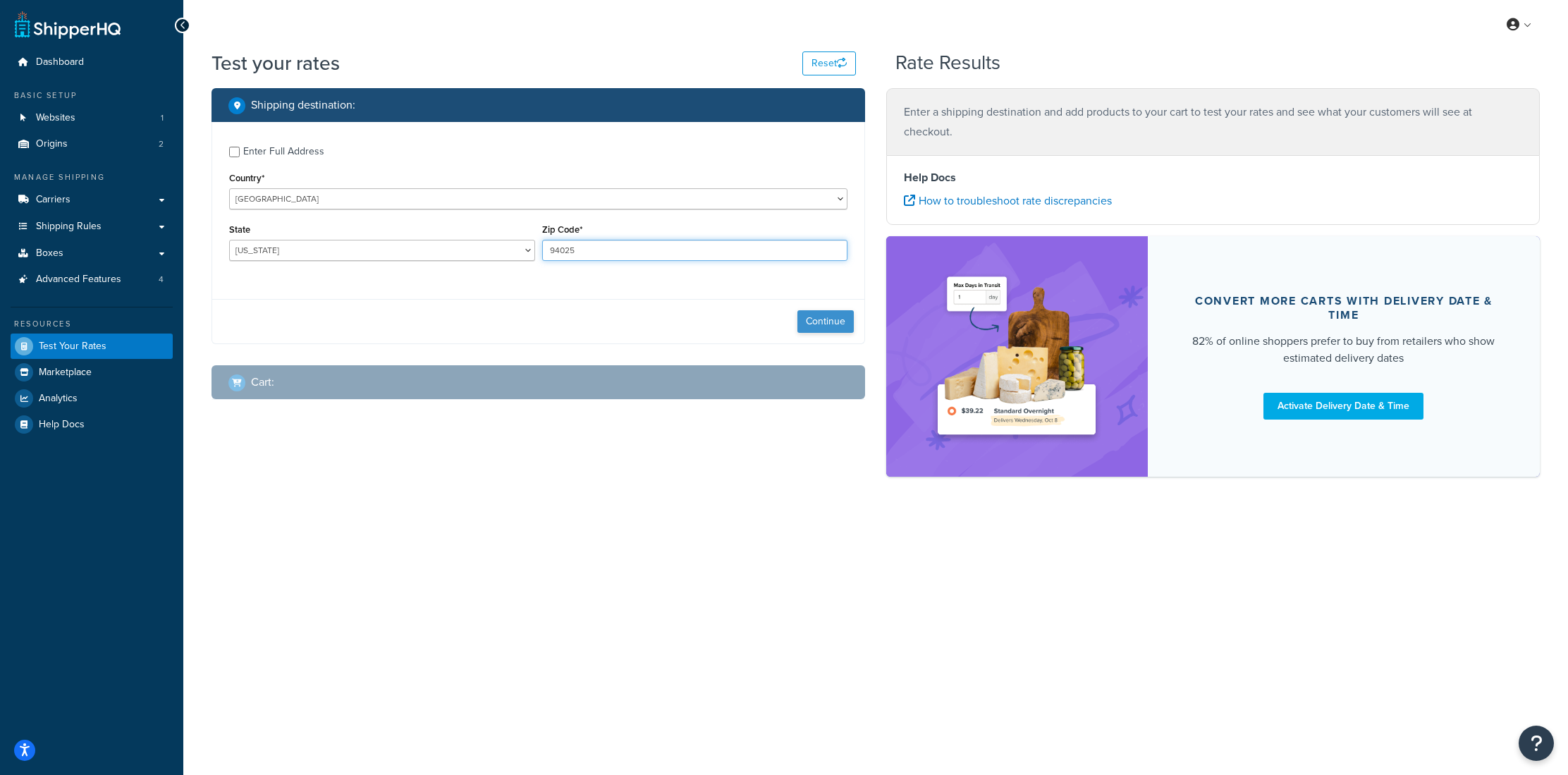
type input "94025"
click at [813, 327] on button "Continue" at bounding box center [824, 321] width 56 height 23
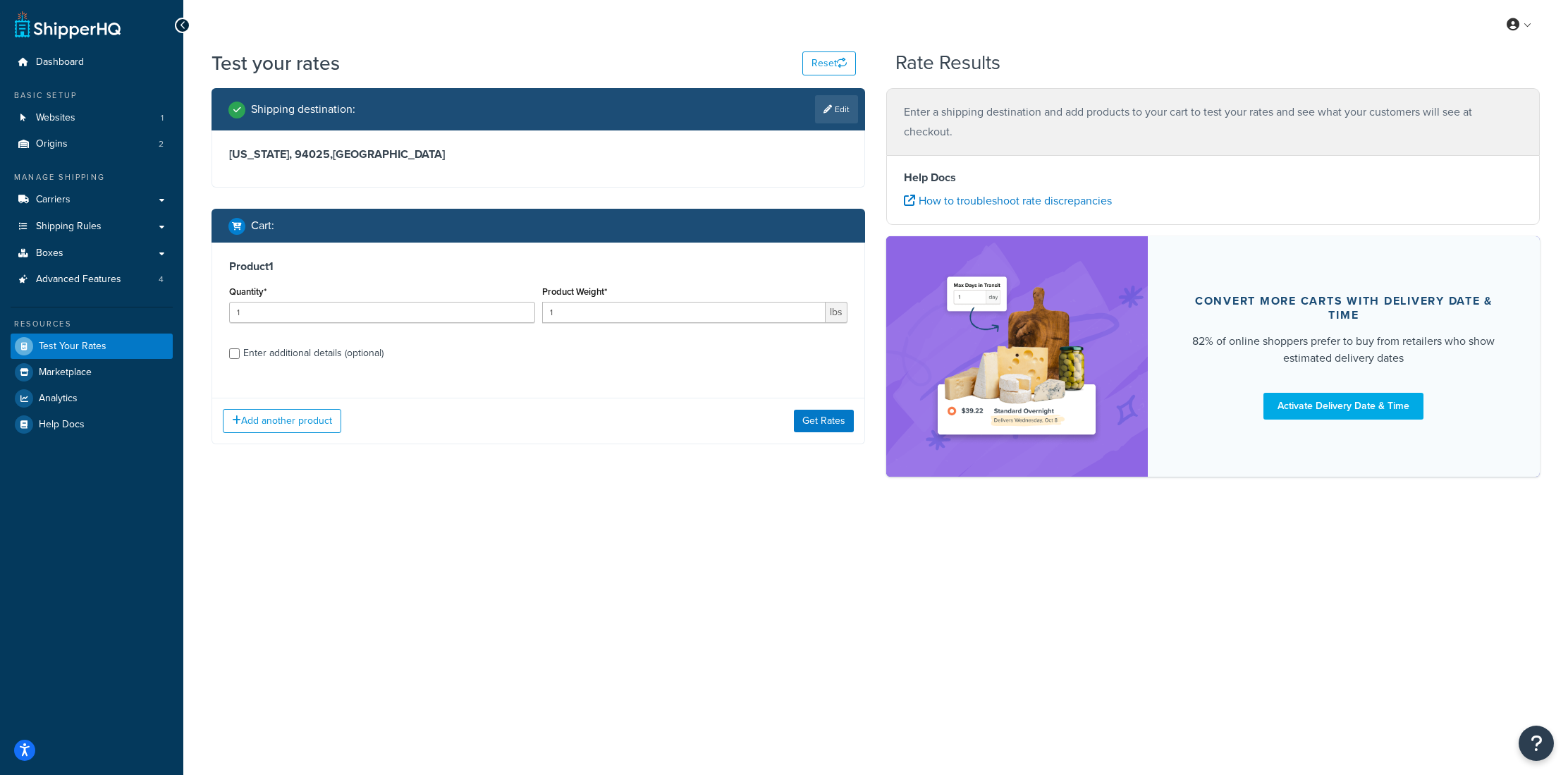
click at [264, 352] on div "Enter additional details (optional)" at bounding box center [313, 353] width 140 height 20
click at [240, 352] on input "Enter additional details (optional)" at bounding box center [234, 353] width 11 height 11
checkbox input "true"
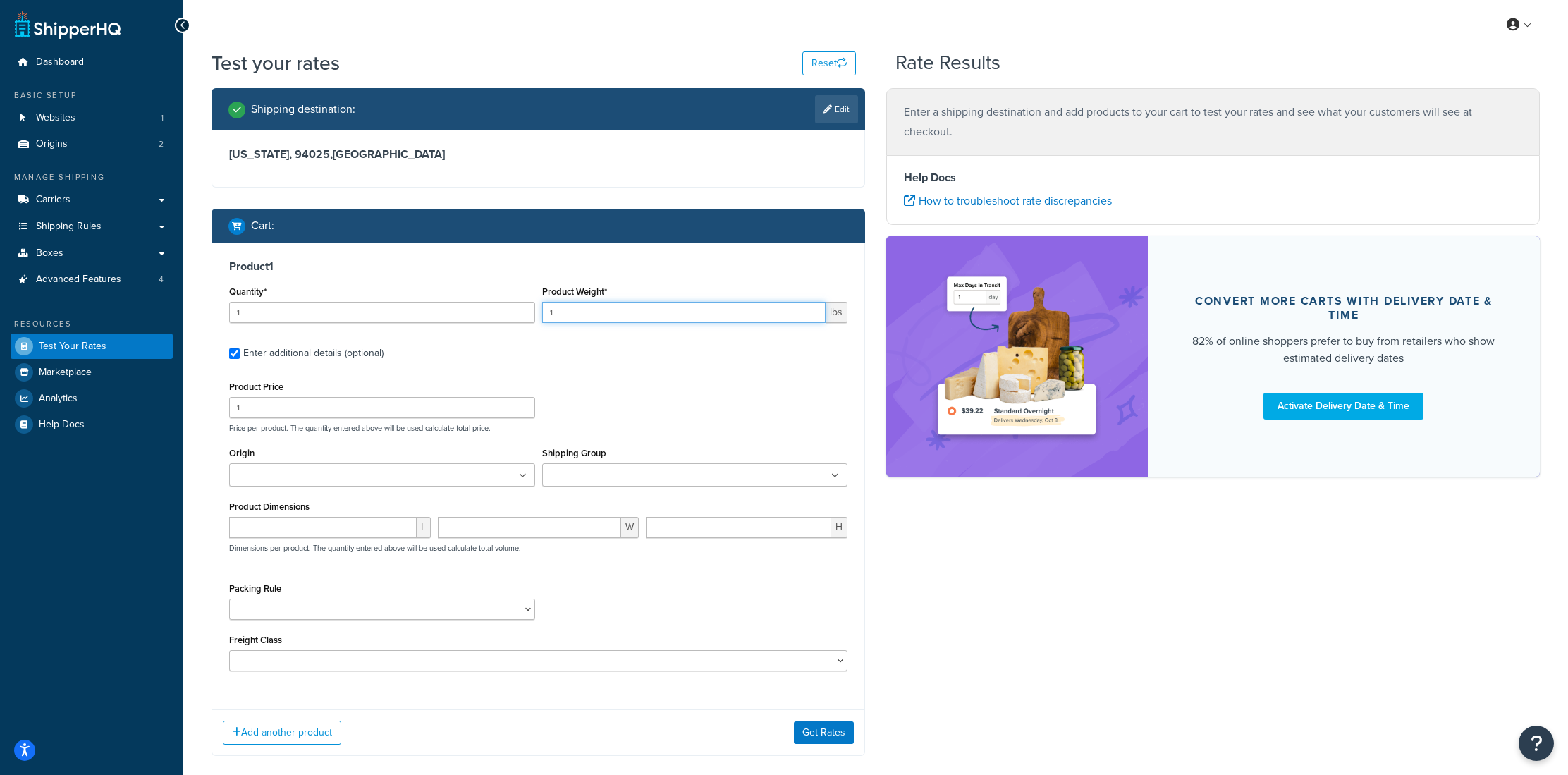
click at [548, 316] on input "1" at bounding box center [684, 312] width 284 height 22
type input "50"
click at [412, 482] on ul at bounding box center [381, 474] width 306 height 24
click at [617, 443] on div "Product Price 1 Price per product. The quantity entered above will be used calc…" at bounding box center [537, 526] width 618 height 298
click at [597, 476] on input "Shipping Group" at bounding box center [608, 475] width 125 height 16
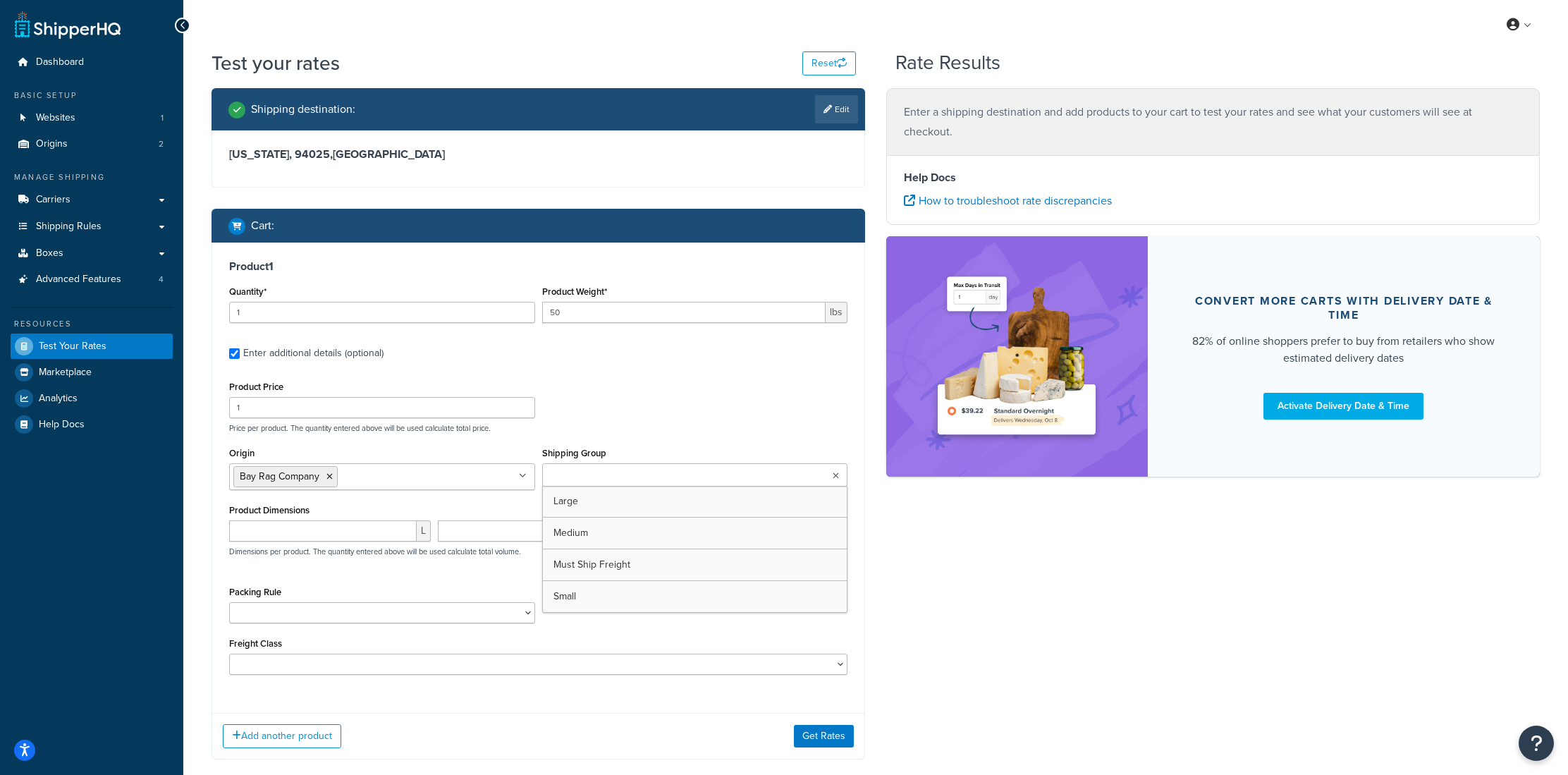
click at [649, 433] on div "Product Price 1 Price per product. The quantity entered above will be used calc…" at bounding box center [537, 526] width 618 height 298
click at [377, 526] on input "number" at bounding box center [322, 530] width 188 height 22
type input "23"
type input "19"
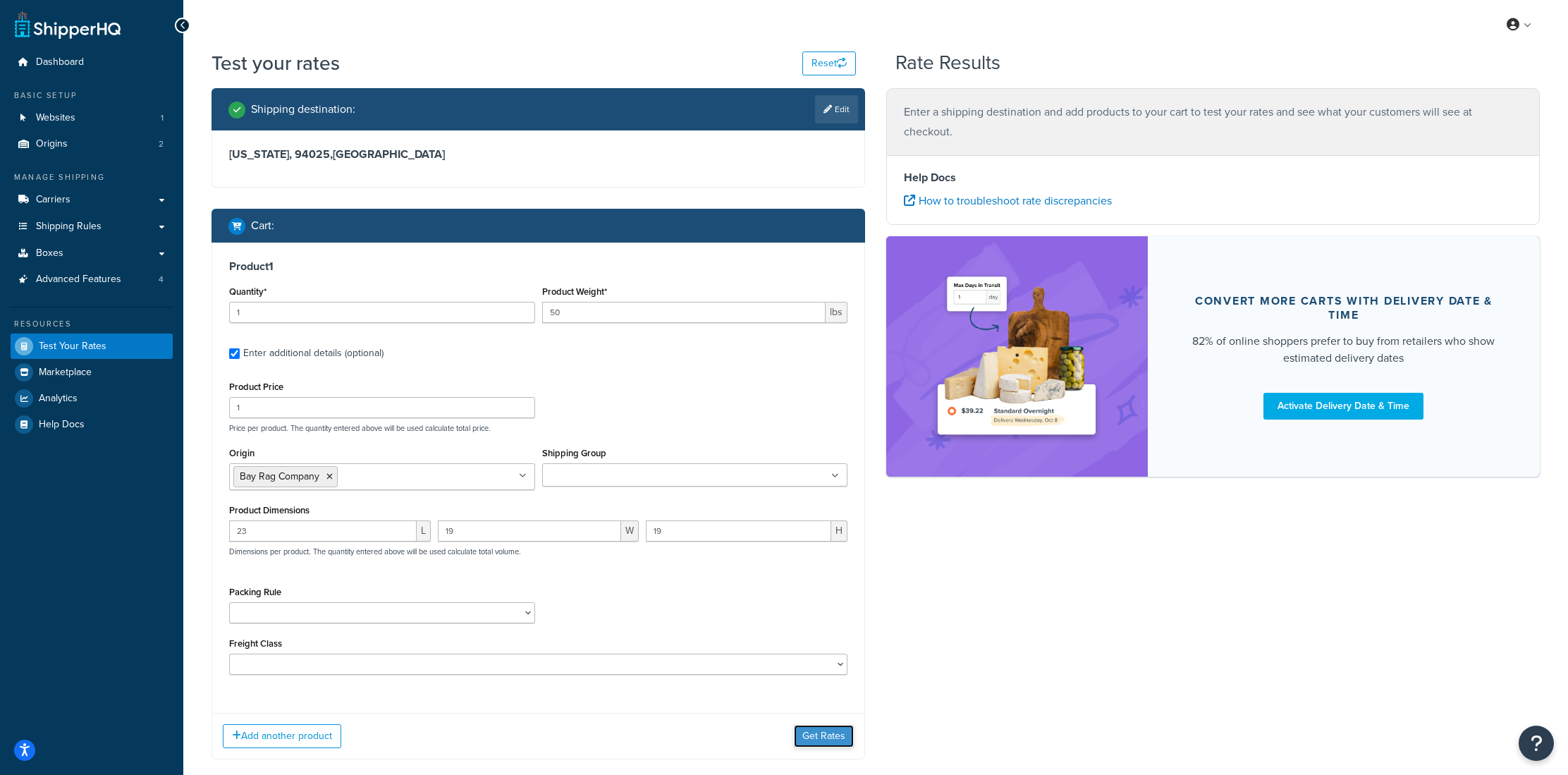
click at [835, 747] on button "Get Rates" at bounding box center [823, 736] width 60 height 23
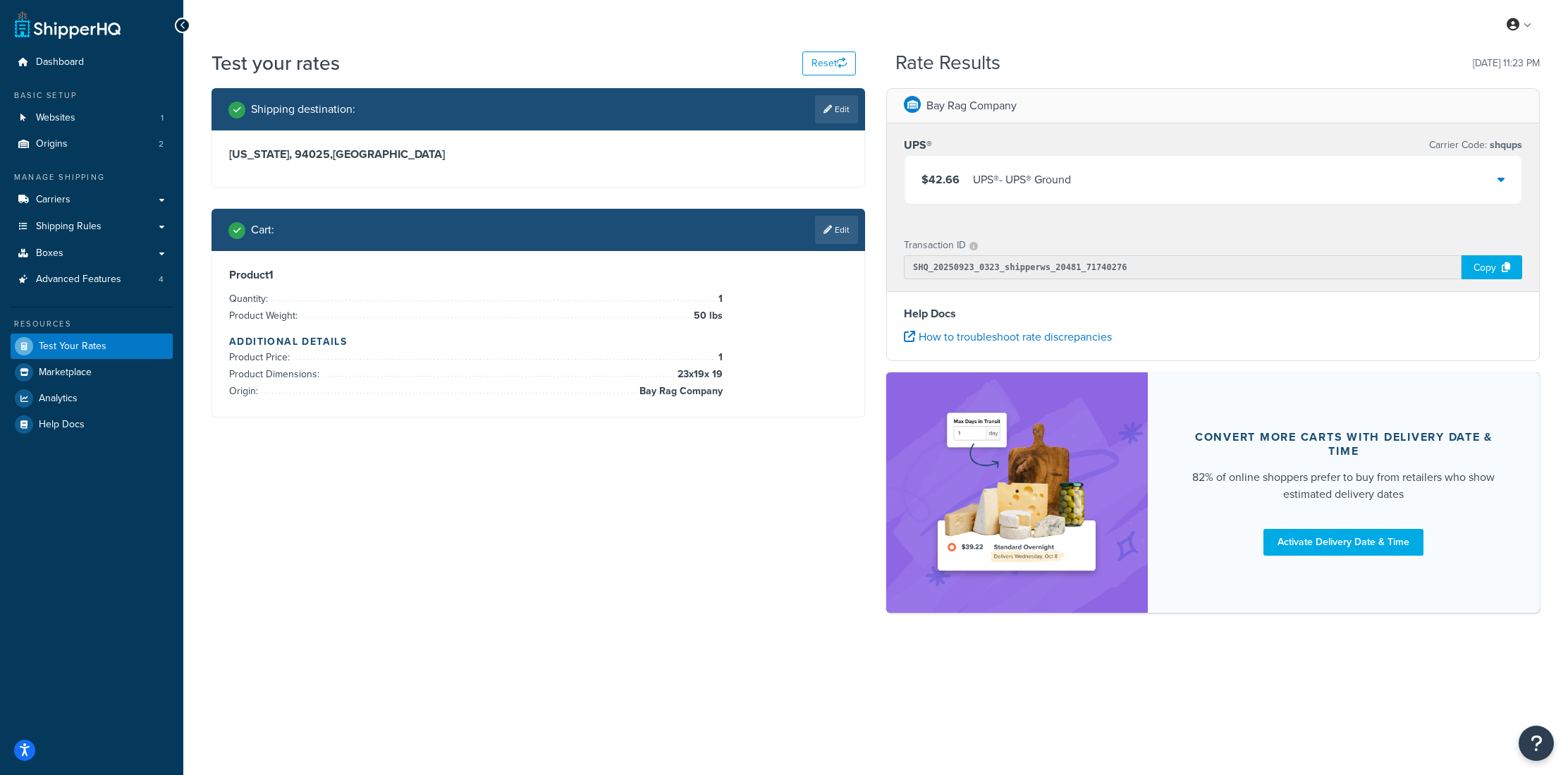
click at [1096, 187] on div "$42.66 UPS® - UPS® Ground" at bounding box center [1213, 180] width 617 height 48
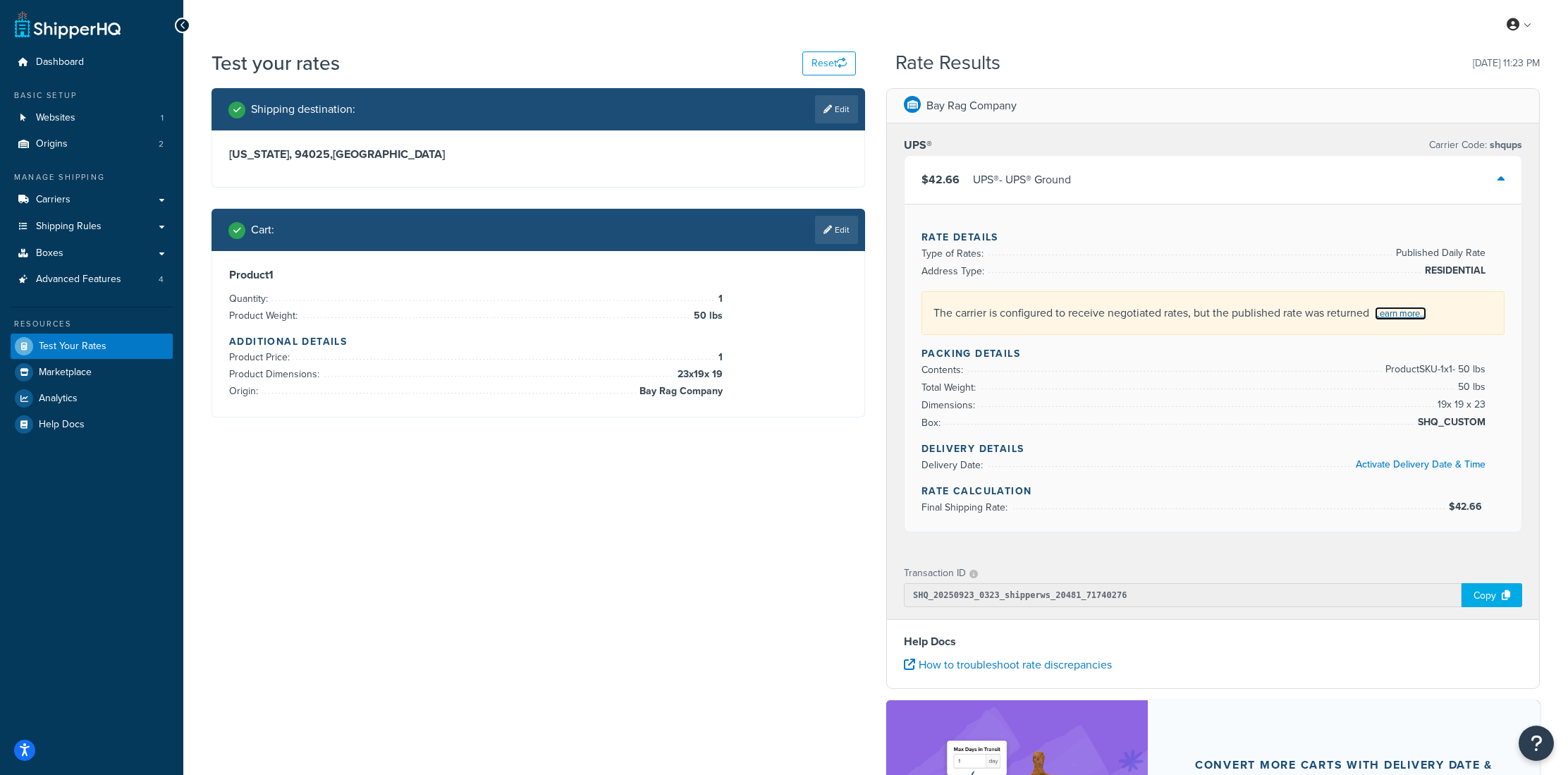
click at [1408, 308] on link "Learn more..." at bounding box center [1400, 313] width 51 height 14
click at [78, 210] on link "Carriers" at bounding box center [91, 199] width 162 height 27
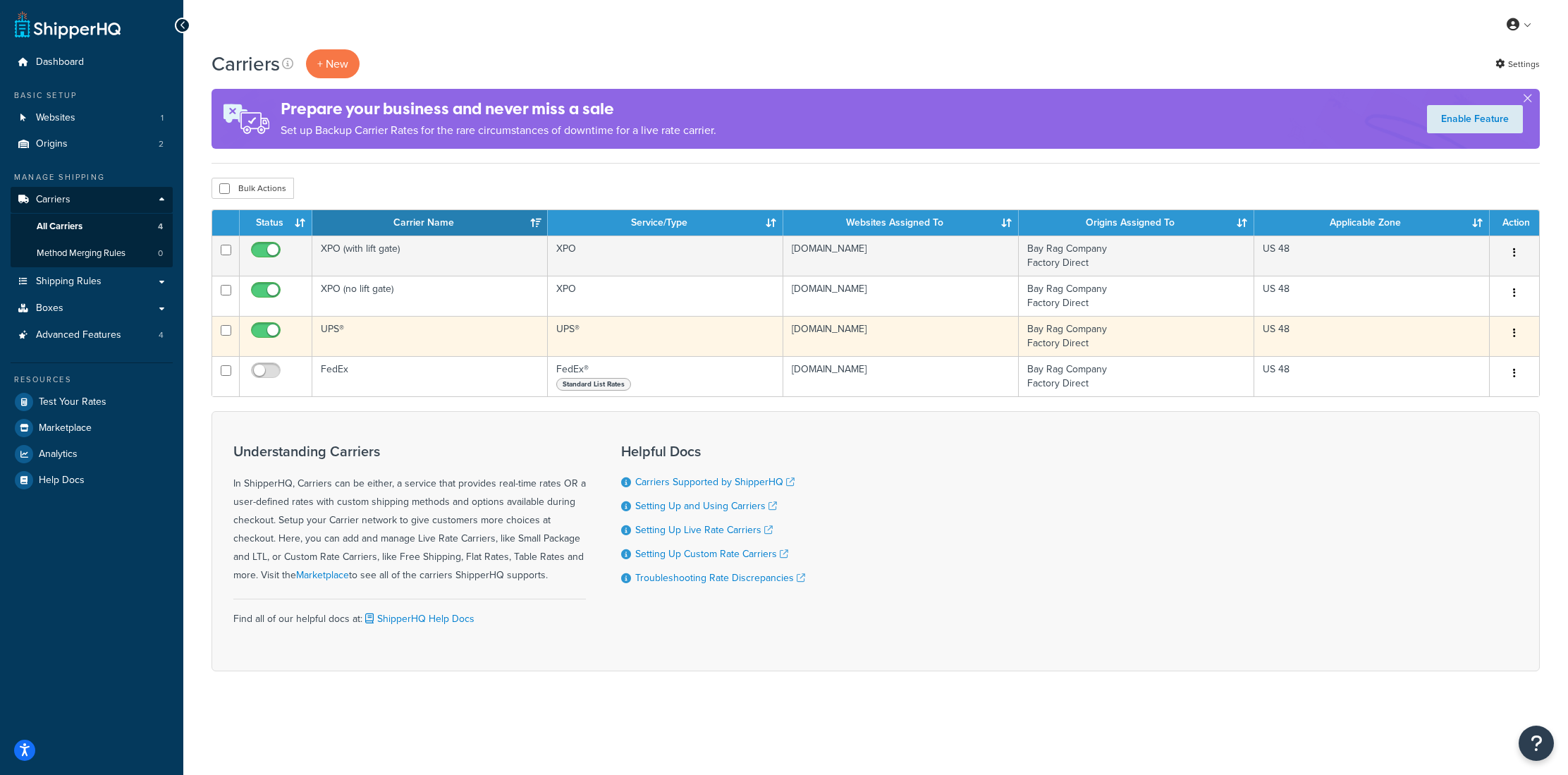
click at [333, 330] on td "UPS®" at bounding box center [430, 335] width 236 height 40
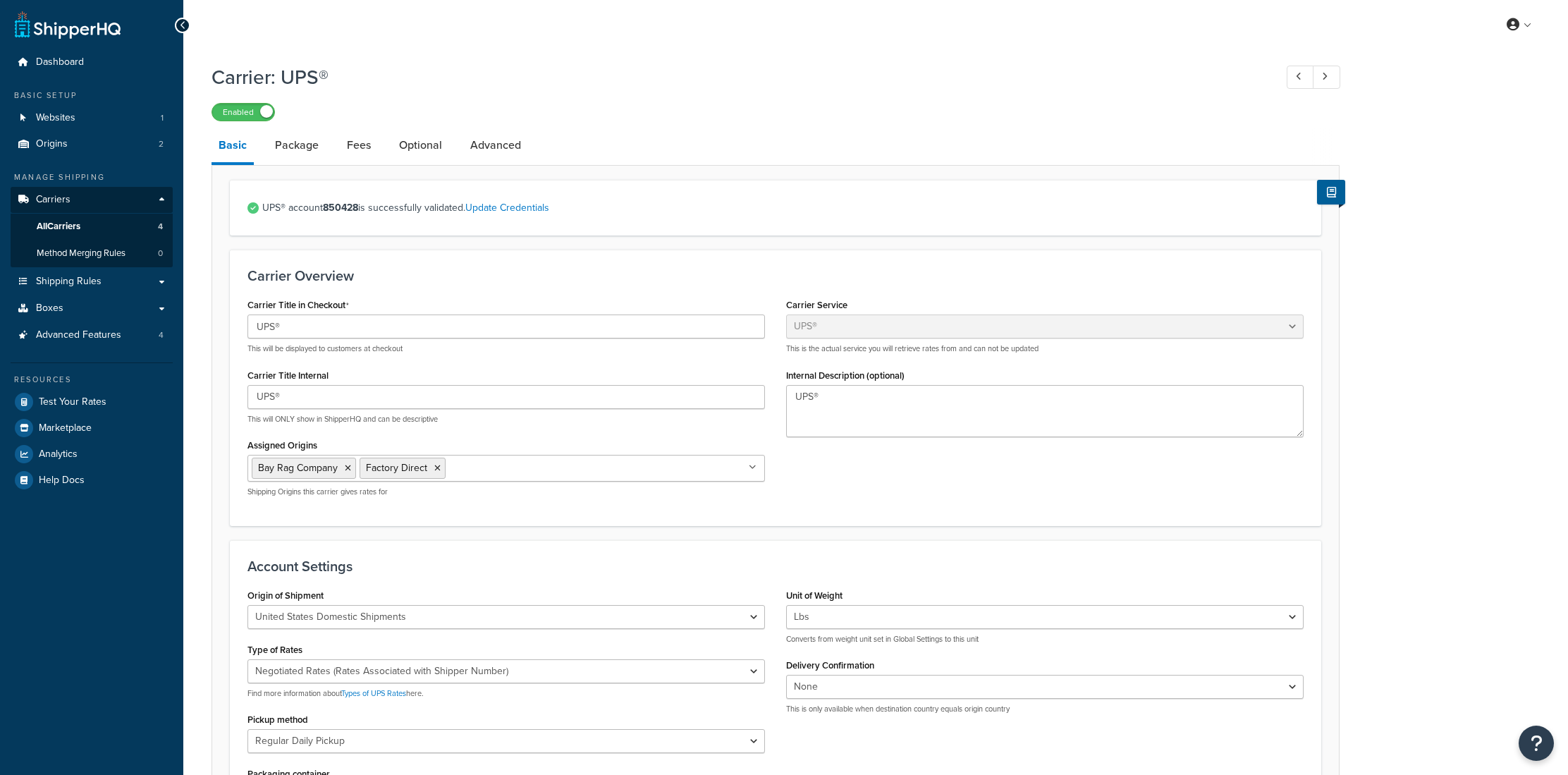
select select "ups"
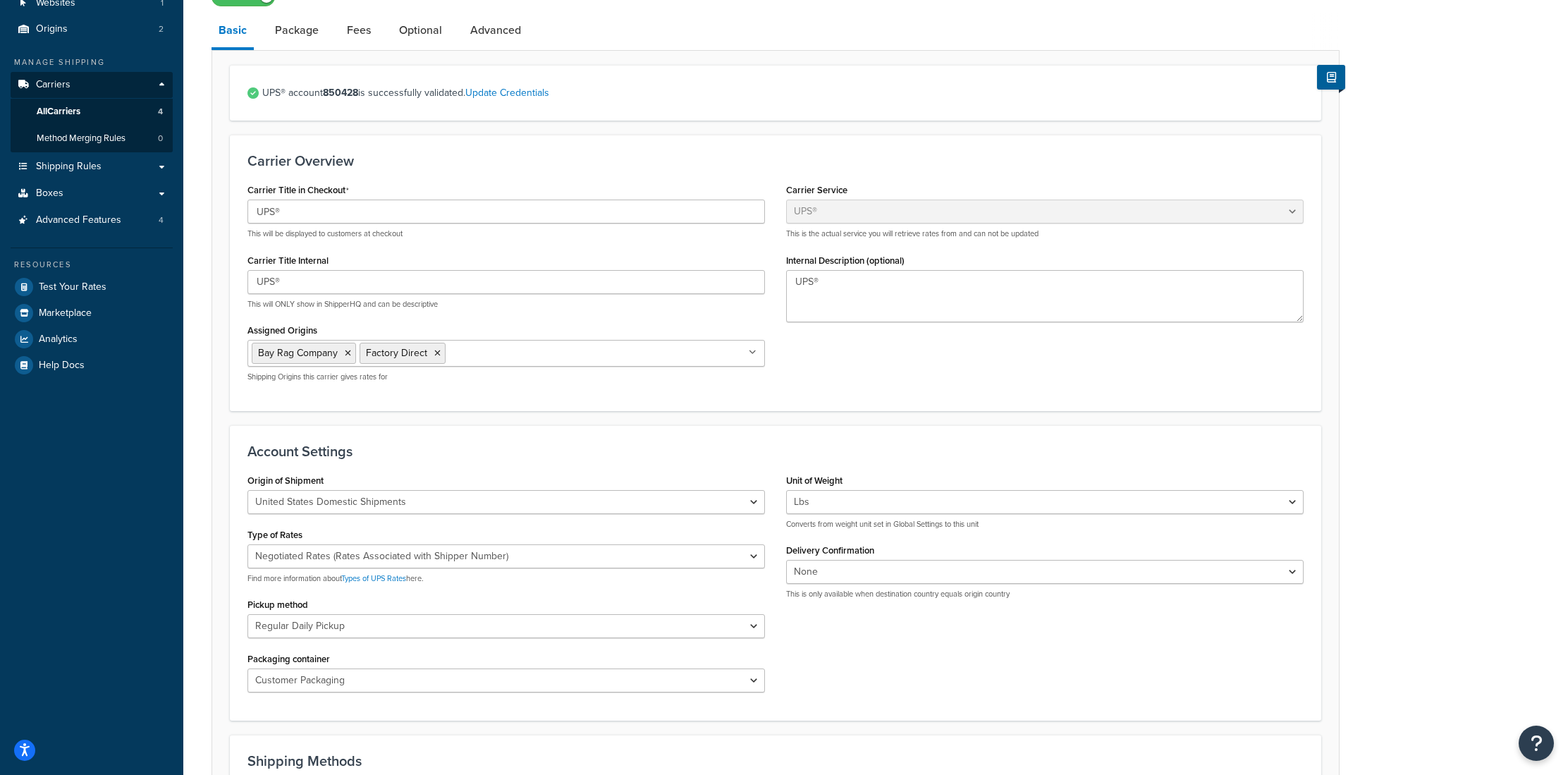
scroll to position [116, 0]
click at [513, 555] on select "Negotiated Rates (Rates Associated with Shipper Number) Daily Rates Retail Rate…" at bounding box center [506, 555] width 518 height 24
click at [248, 544] on select "Negotiated Rates (Rates Associated with Shipper Number) Daily Rates Retail Rate…" at bounding box center [506, 555] width 518 height 24
click at [826, 642] on div "Origin of Shipment [GEOGRAPHIC_DATA] Domestic Shipments Shipments Originating i…" at bounding box center [775, 585] width 1077 height 233
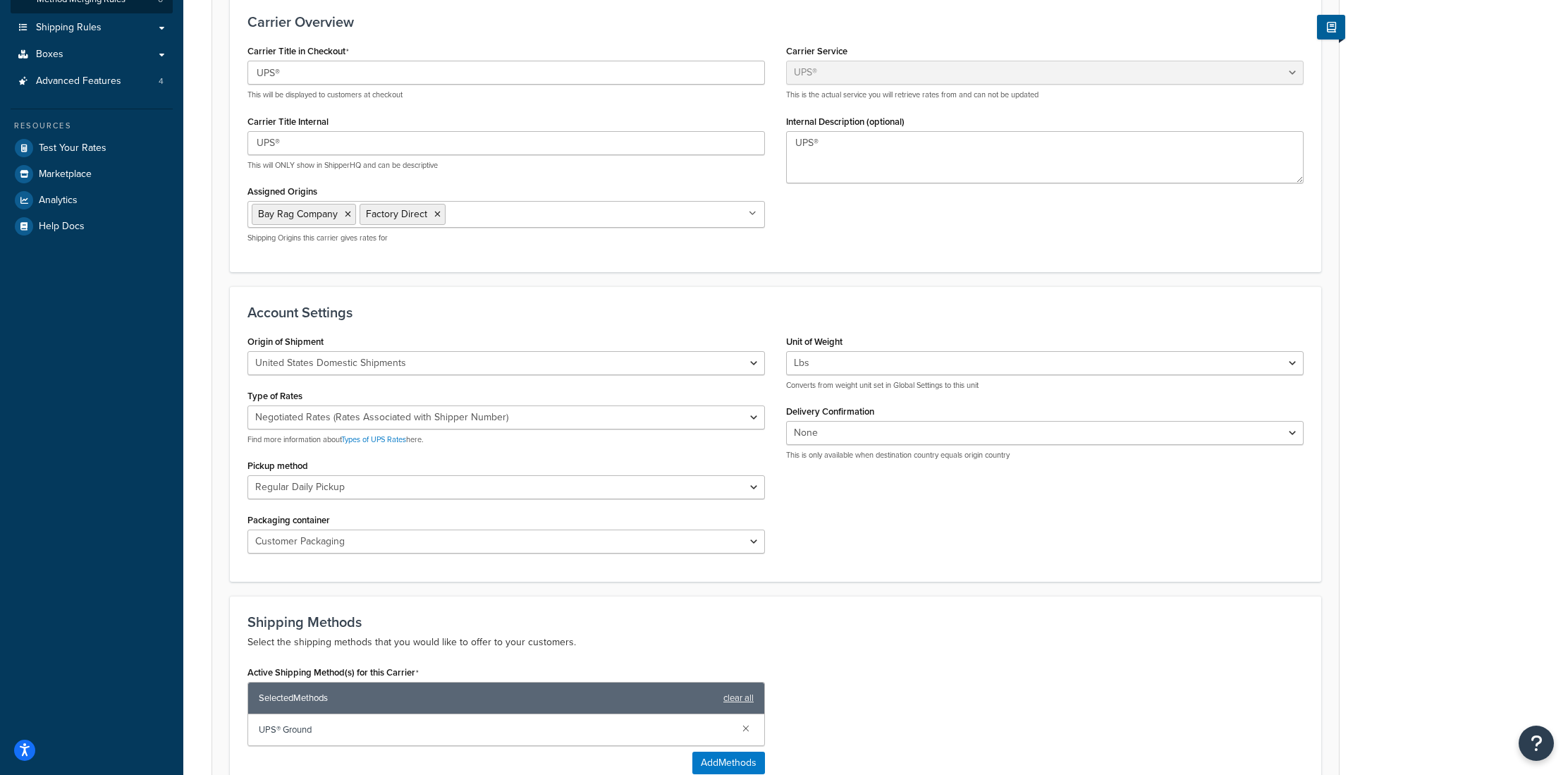
scroll to position [265, 0]
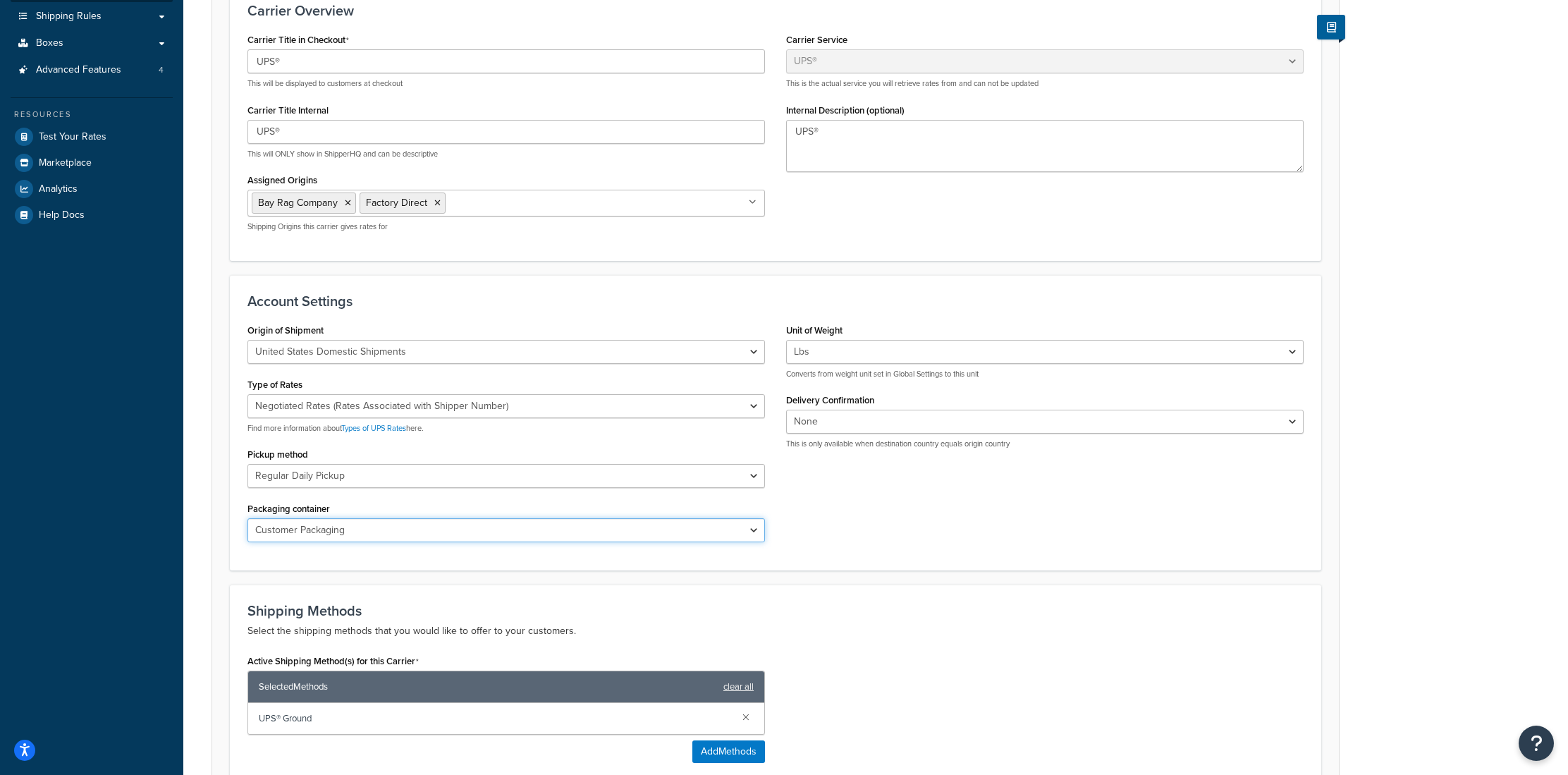
click at [403, 530] on select "Customer Packaging UPS Letter Envelope Customer Supplied Package UPS Tube UPS P…" at bounding box center [506, 529] width 518 height 24
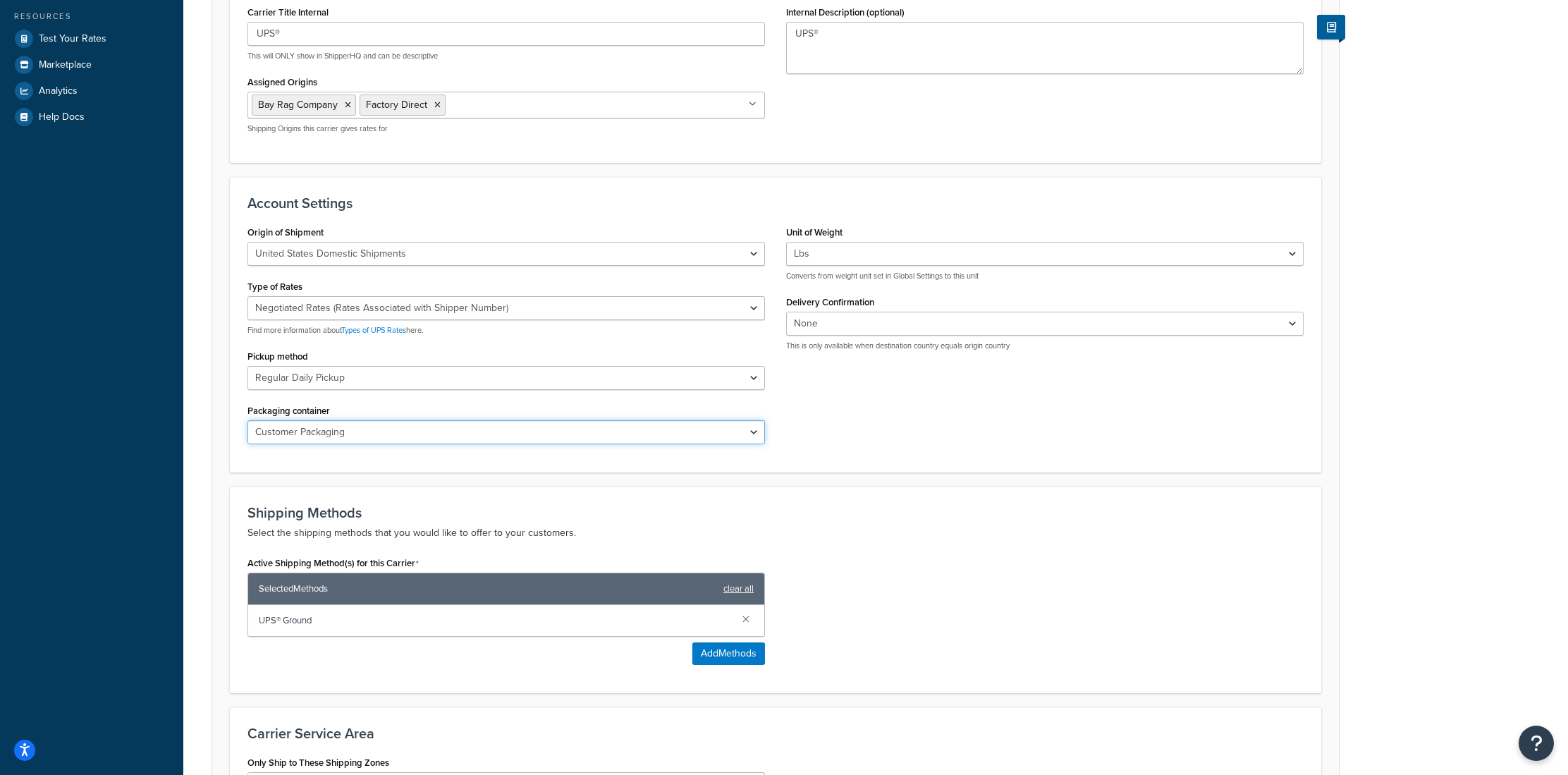
scroll to position [503, 0]
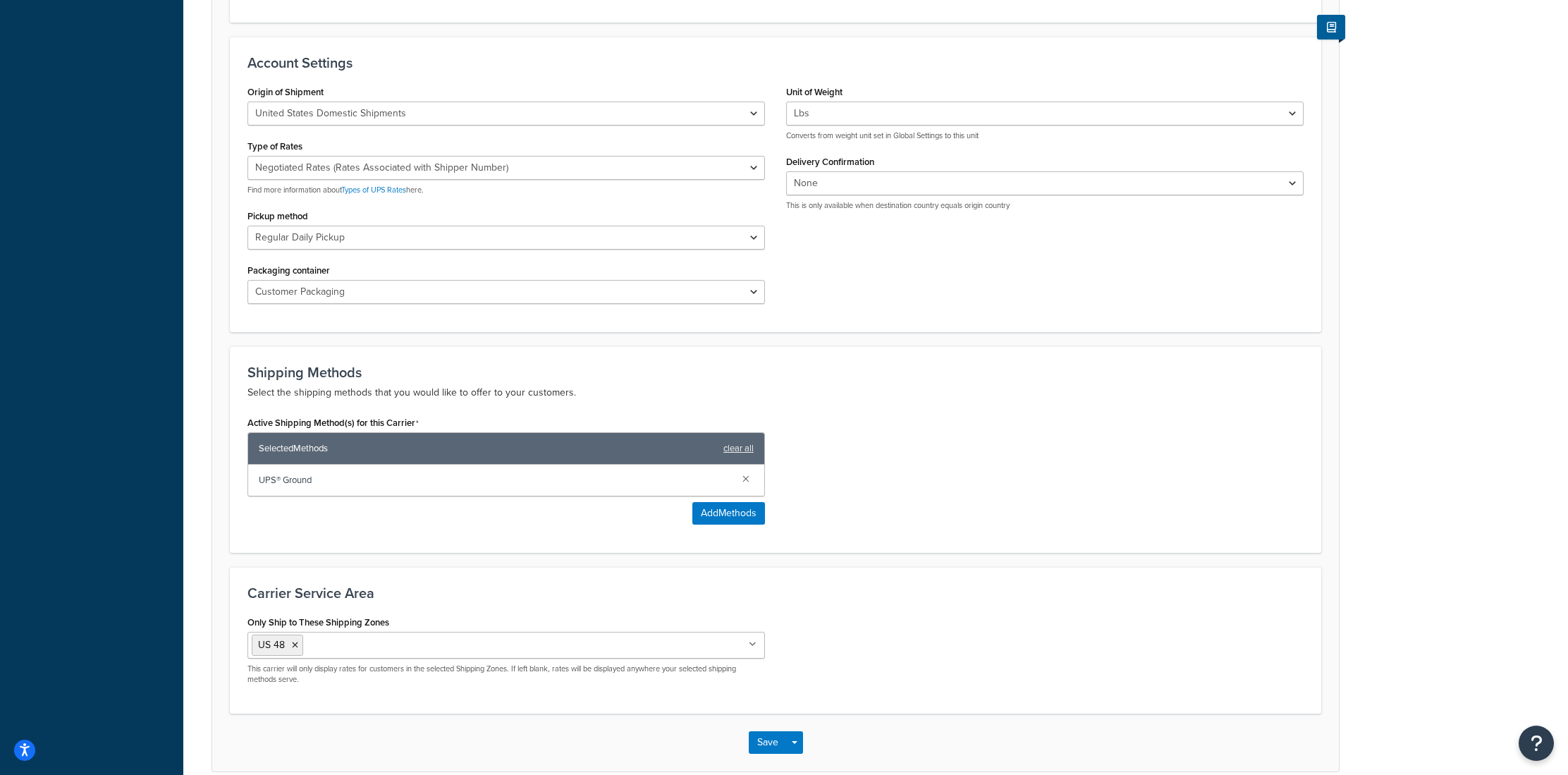
click at [580, 485] on span "UPS® Ground" at bounding box center [494, 480] width 473 height 20
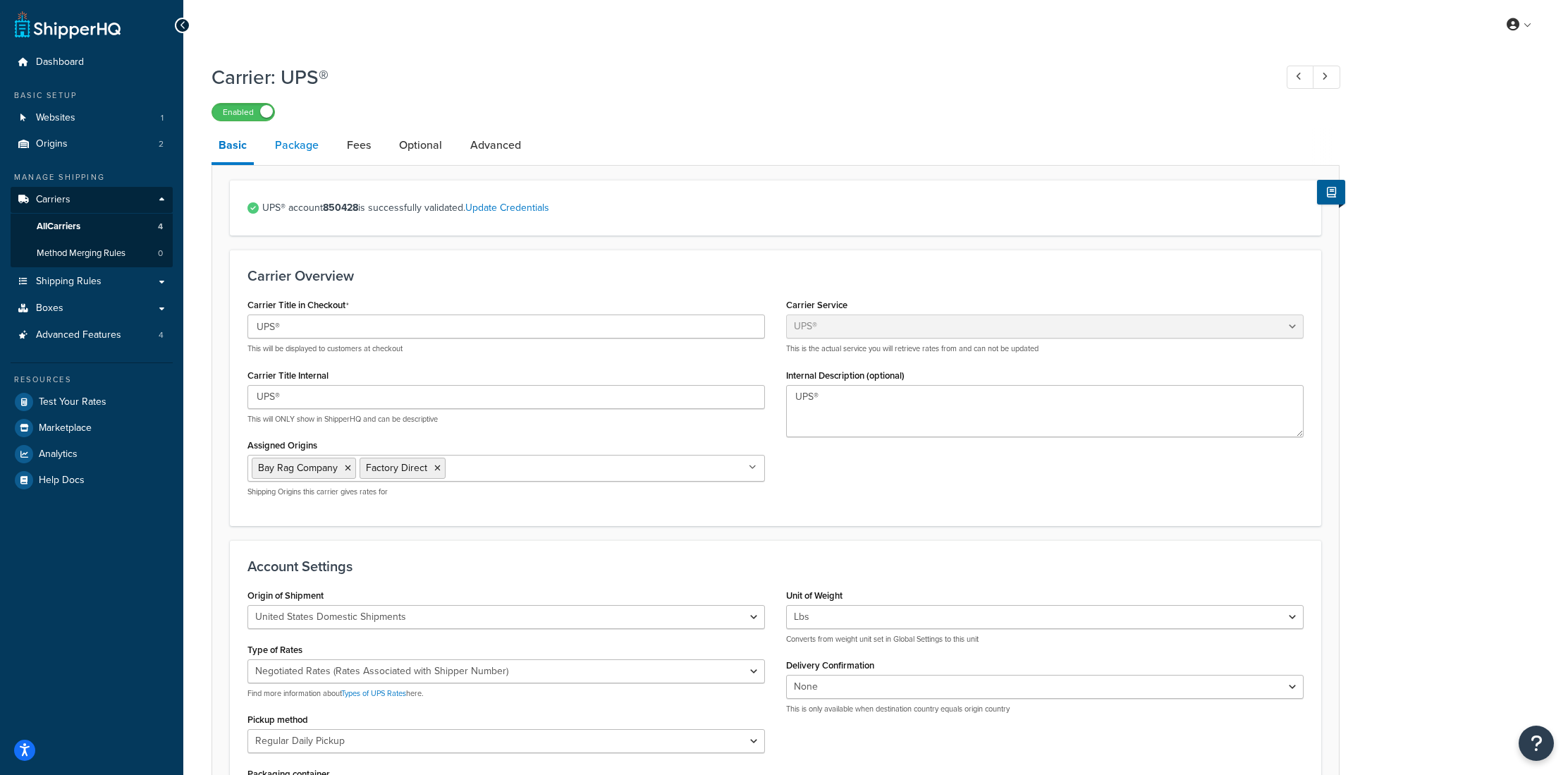
scroll to position [2, 0]
click at [308, 142] on link "Package" at bounding box center [297, 142] width 58 height 33
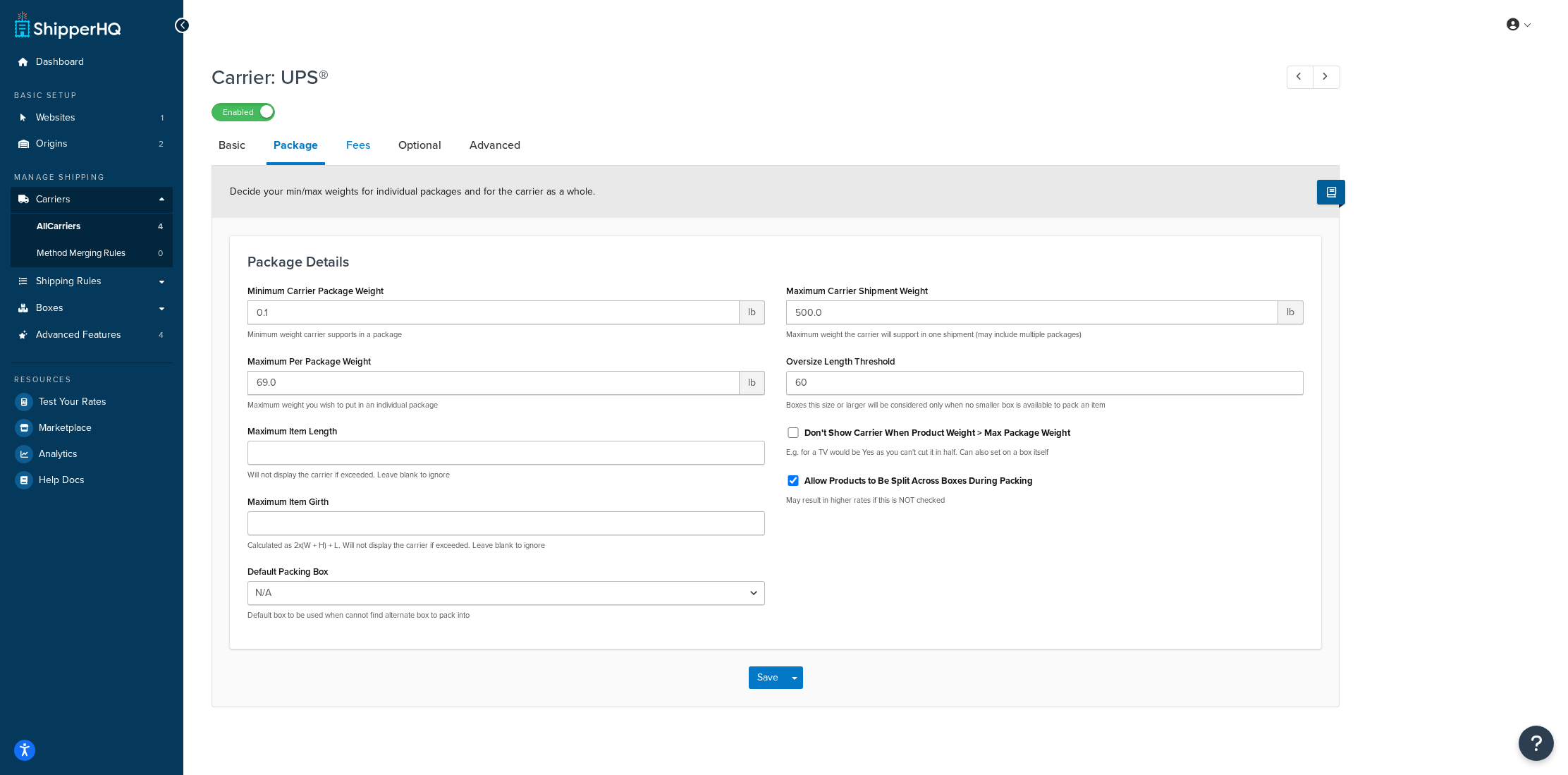
click at [366, 151] on link "Fees" at bounding box center [358, 145] width 38 height 33
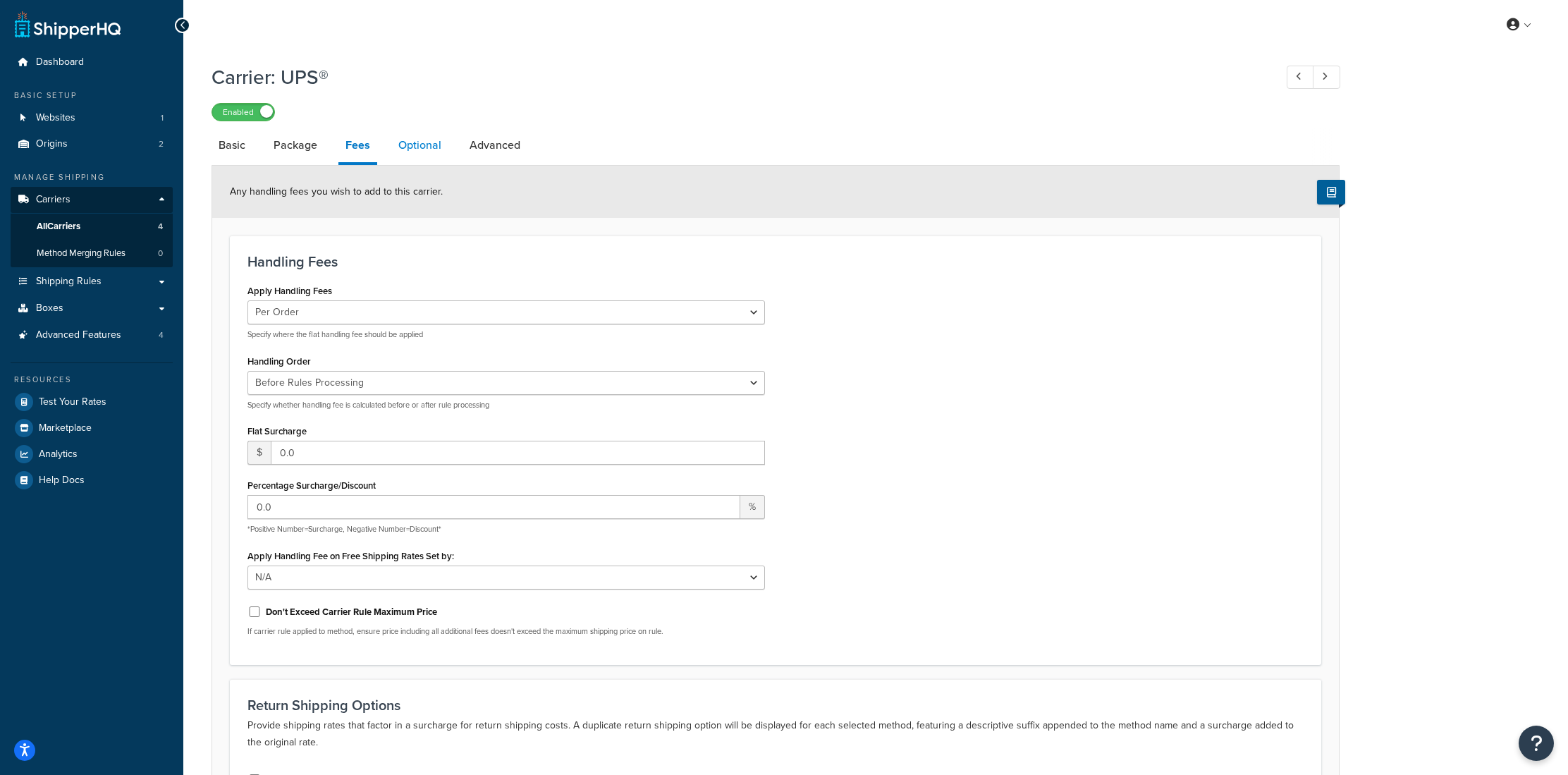
click at [427, 149] on link "Optional" at bounding box center [420, 145] width 57 height 33
select select "residential"
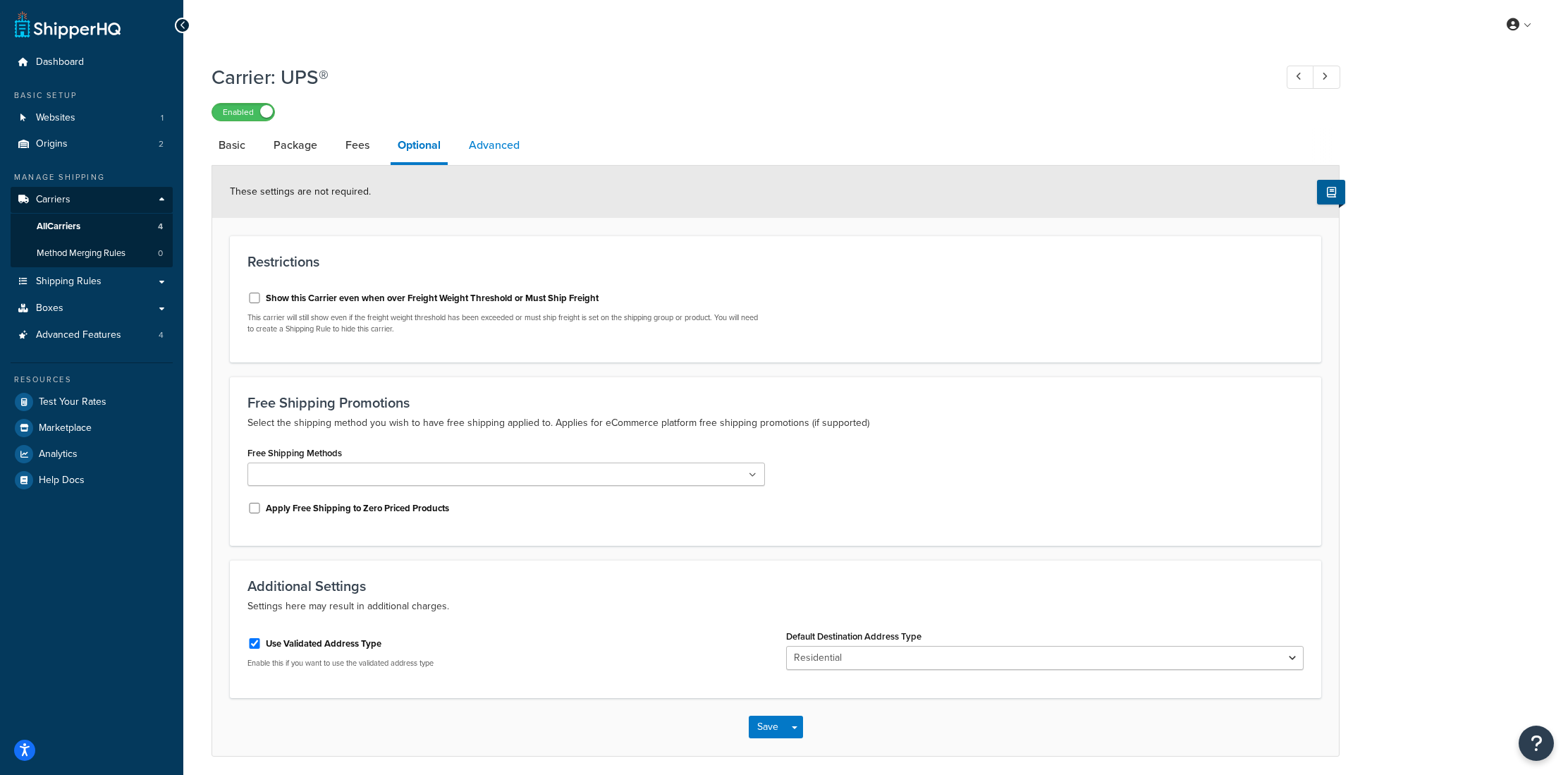
click at [492, 146] on link "Advanced" at bounding box center [494, 145] width 65 height 33
select select "false"
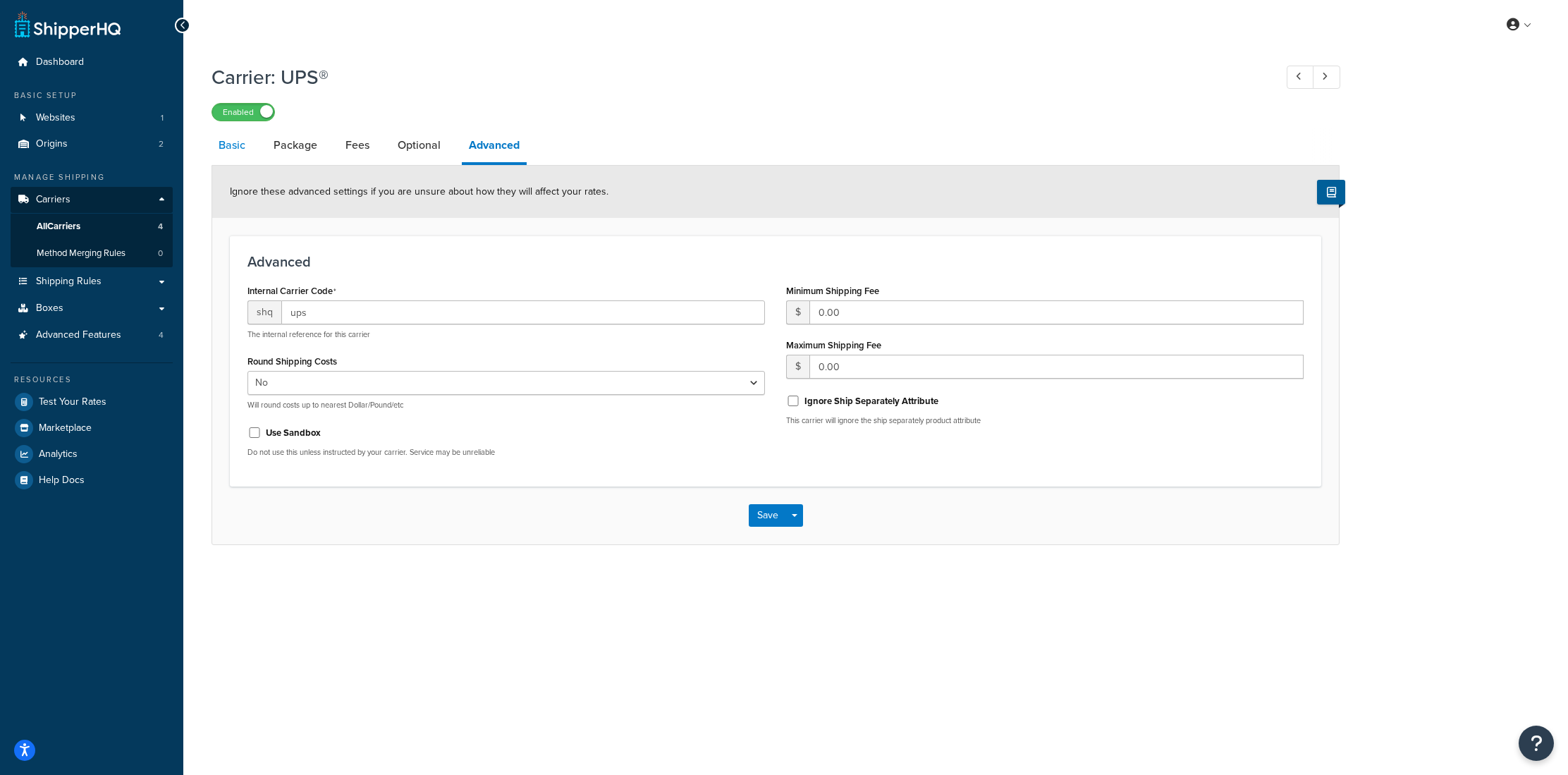
click at [240, 151] on link "Basic" at bounding box center [232, 145] width 41 height 33
select select "ups"
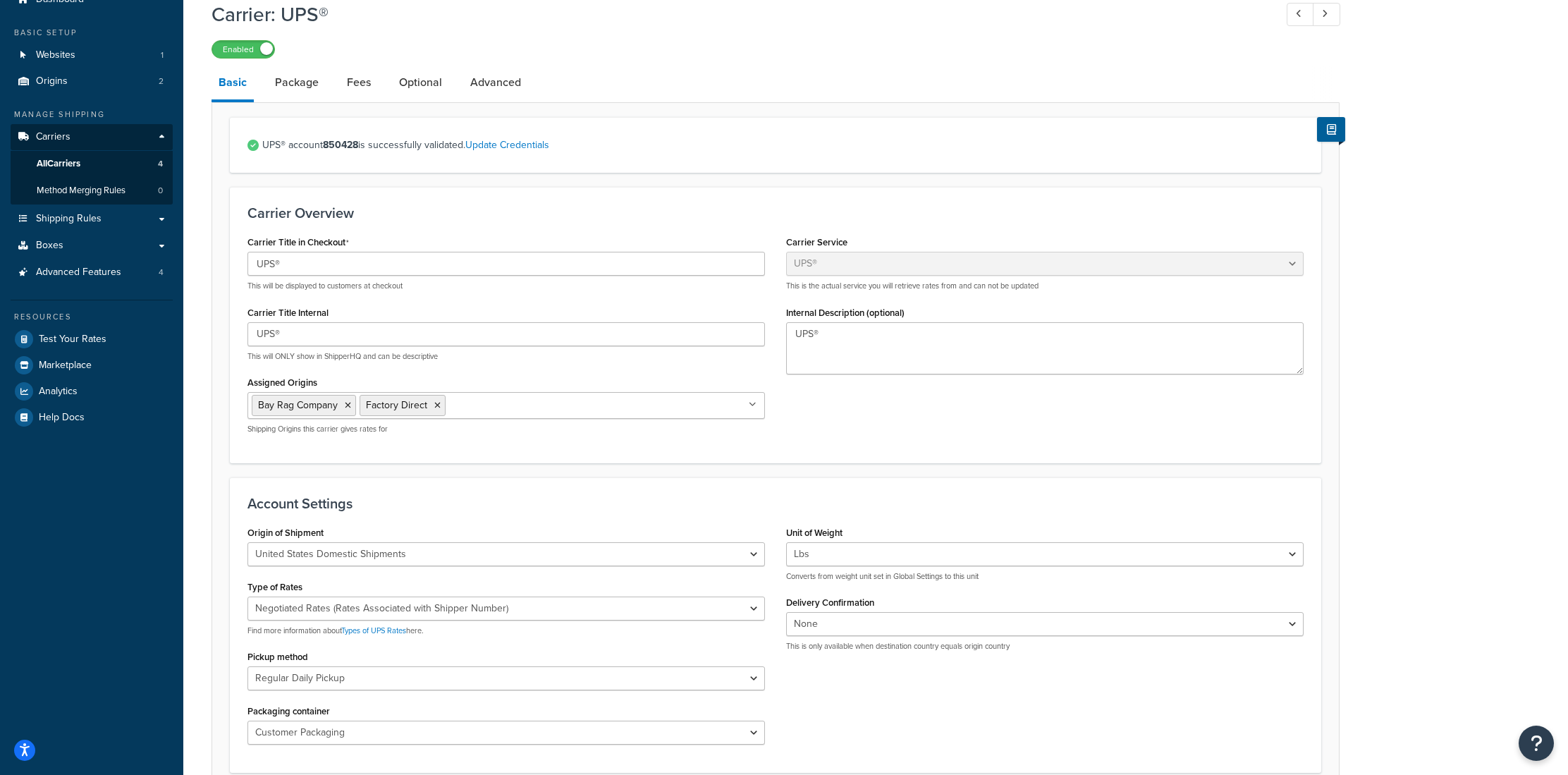
scroll to position [85, 0]
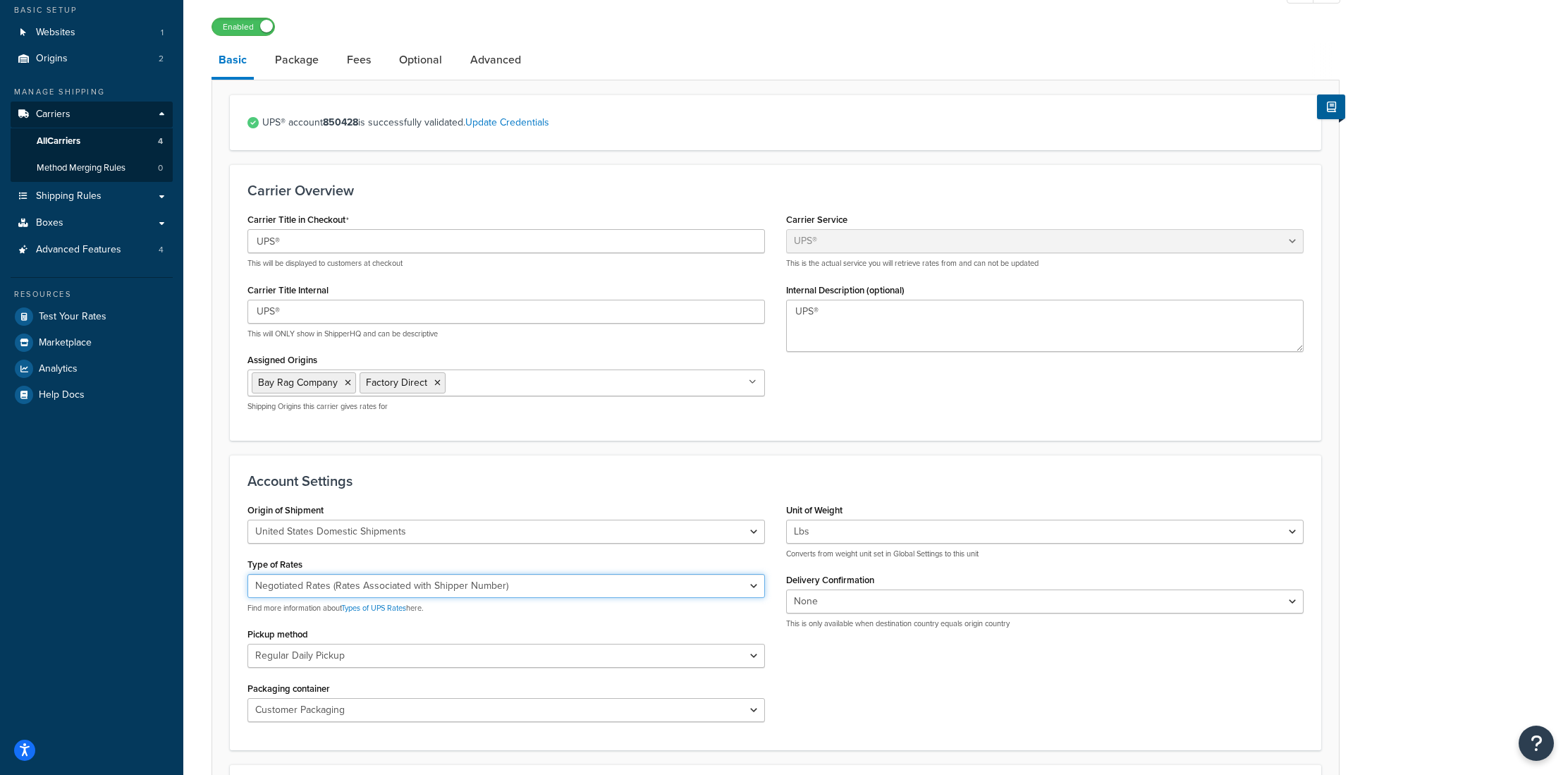
click at [453, 587] on select "Negotiated Rates (Rates Associated with Shipper Number) Daily Rates Retail Rate…" at bounding box center [506, 585] width 518 height 24
click at [248, 575] on select "Negotiated Rates (Rates Associated with Shipper Number) Daily Rates Retail Rate…" at bounding box center [506, 585] width 518 height 24
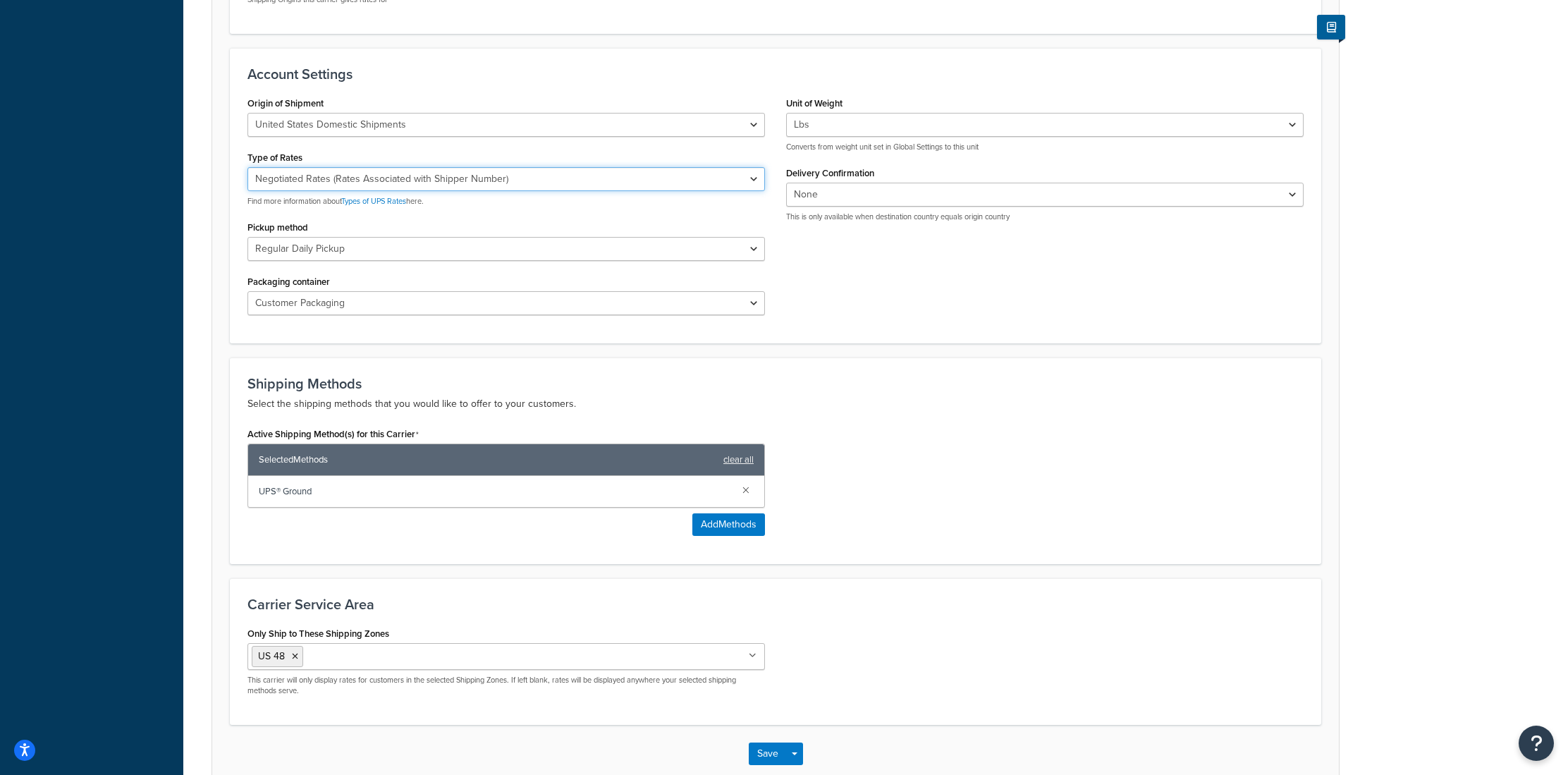
scroll to position [572, 0]
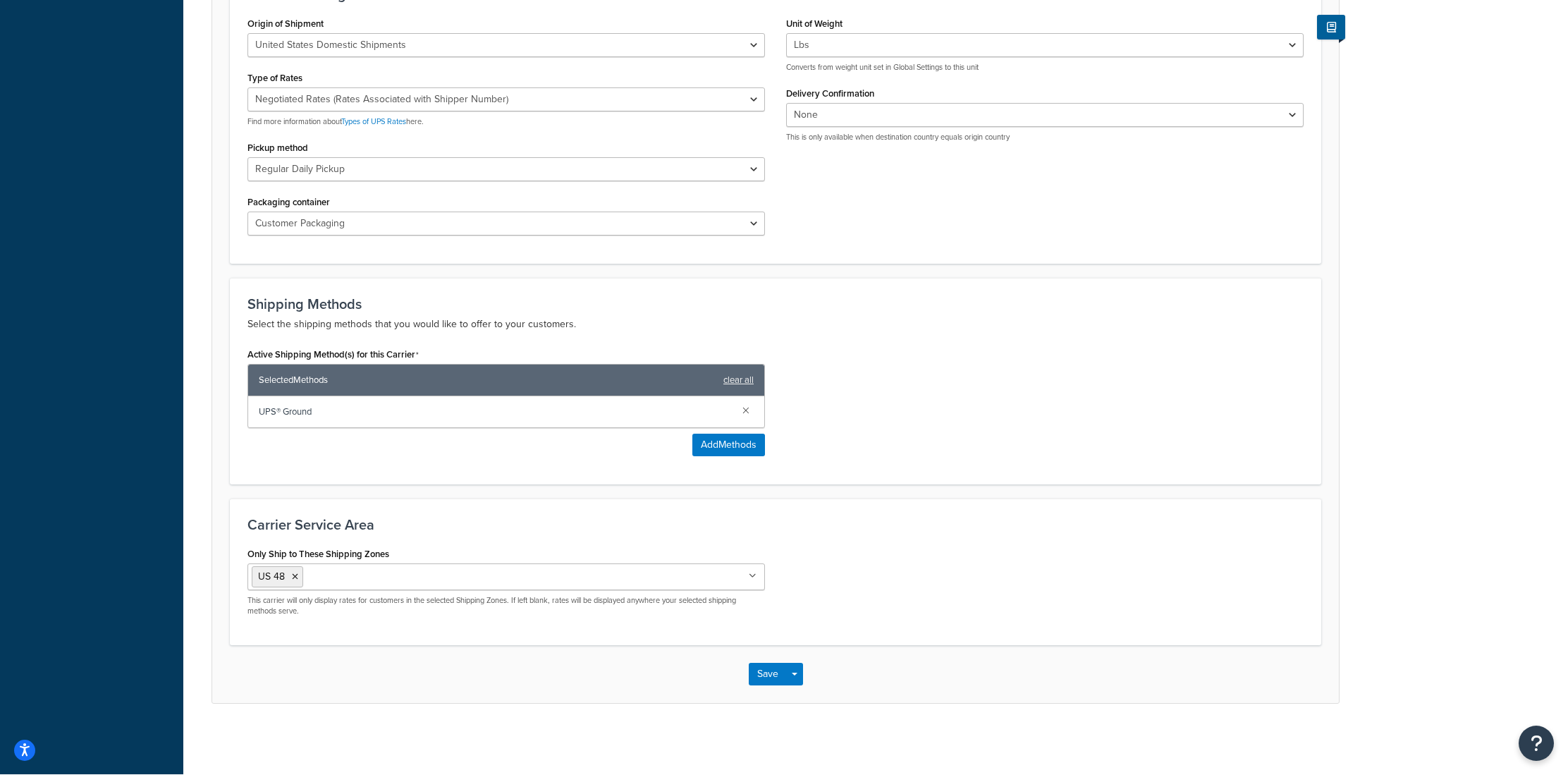
click at [776, 686] on div "Save Save Dropdown Save and Edit" at bounding box center [775, 673] width 1127 height 58
click at [769, 675] on button "Save" at bounding box center [767, 673] width 38 height 23
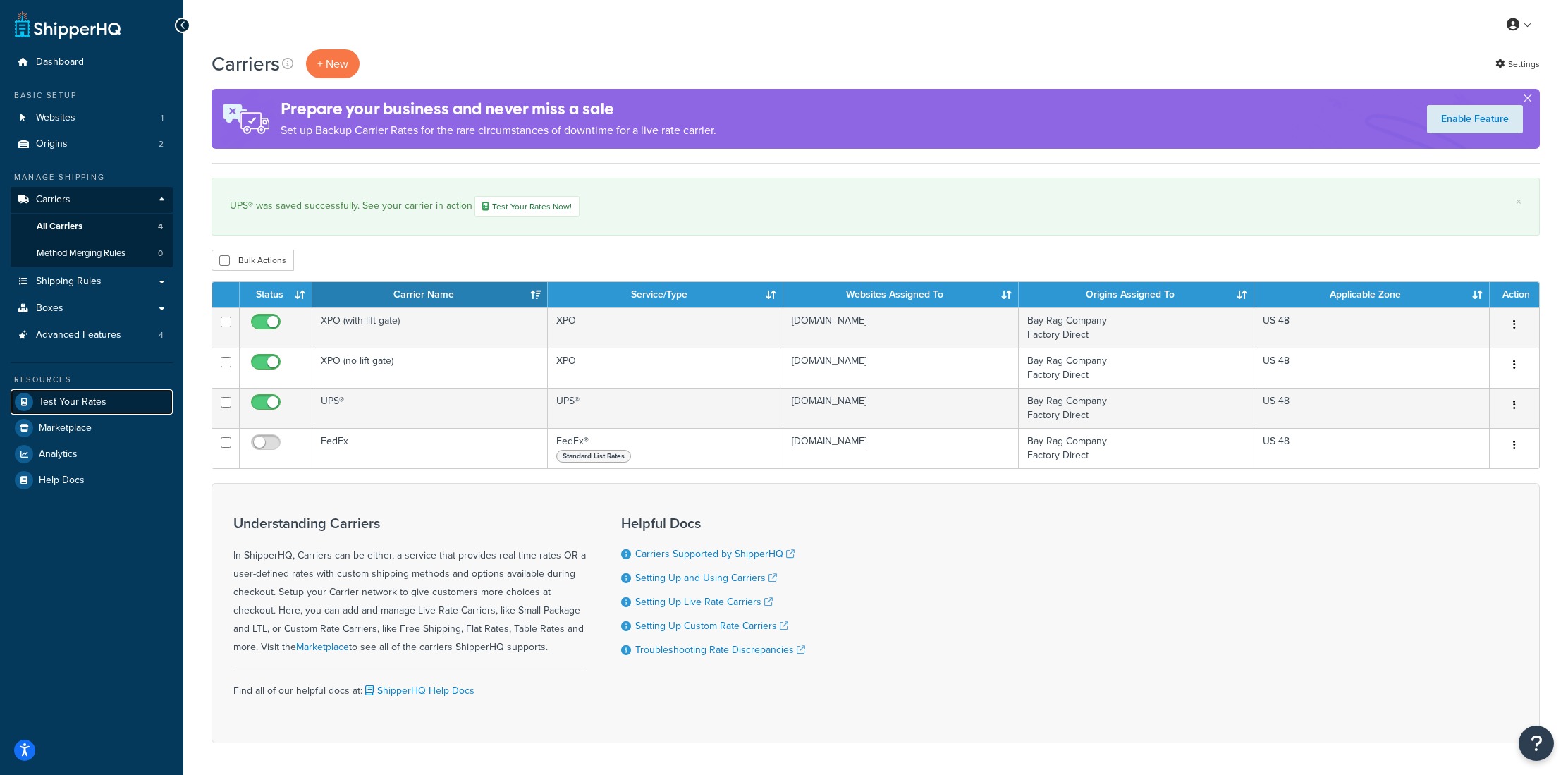
click at [111, 408] on link "Test Your Rates" at bounding box center [91, 402] width 162 height 26
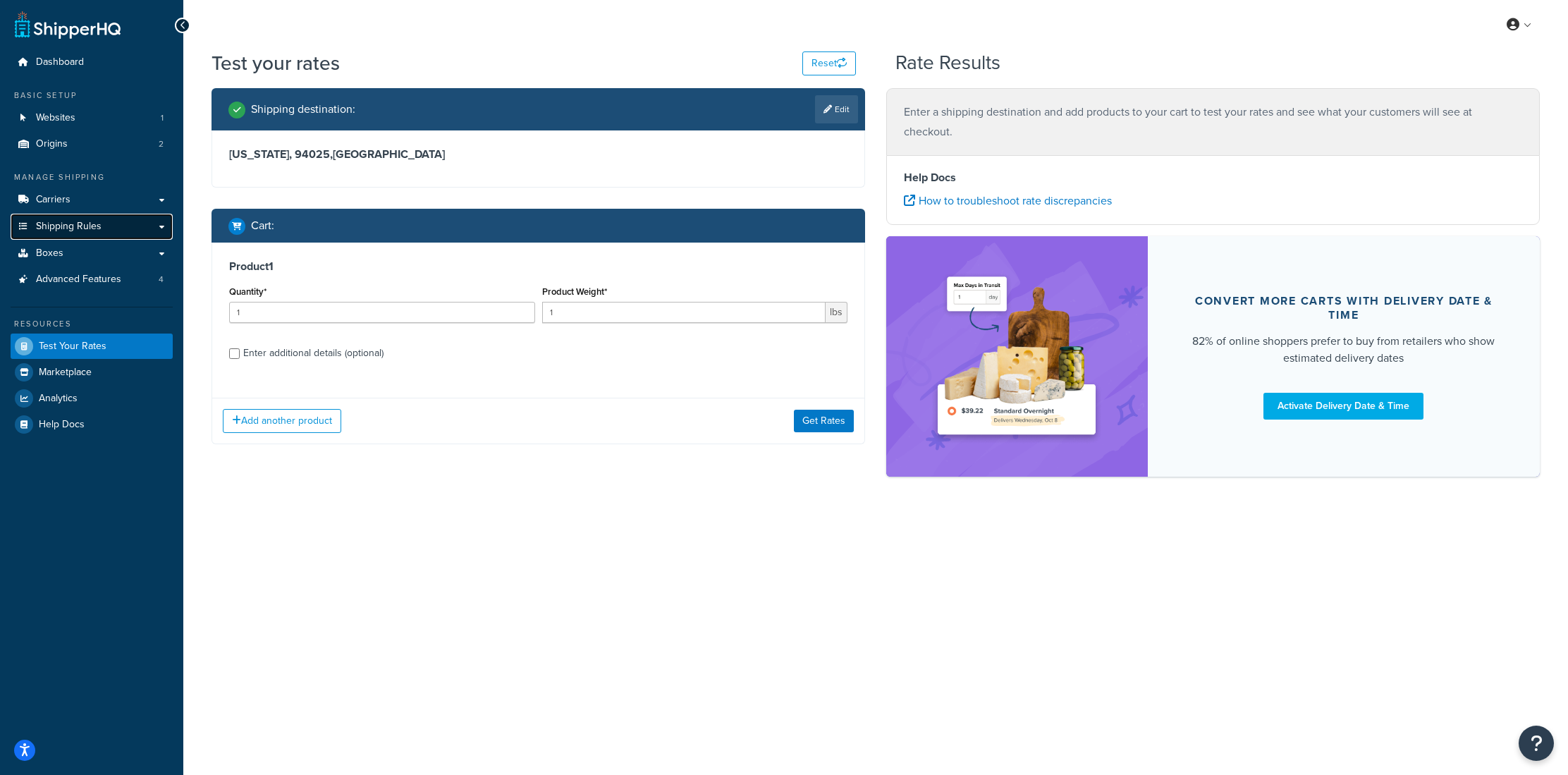
click at [121, 235] on link "Shipping Rules" at bounding box center [91, 226] width 162 height 27
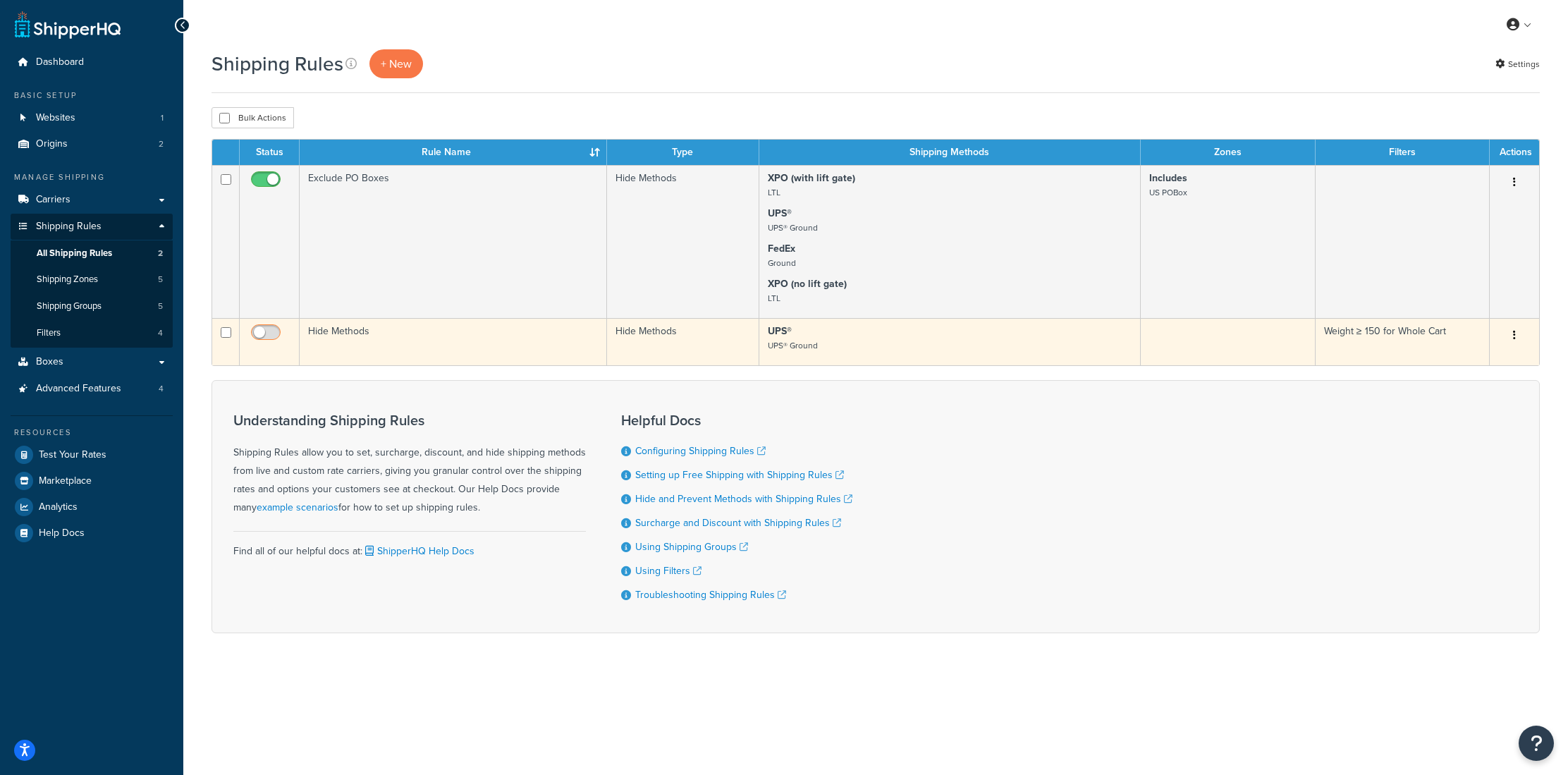
click at [262, 330] on input "checkbox" at bounding box center [267, 336] width 38 height 18
checkbox input "true"
